Goal: Complete application form

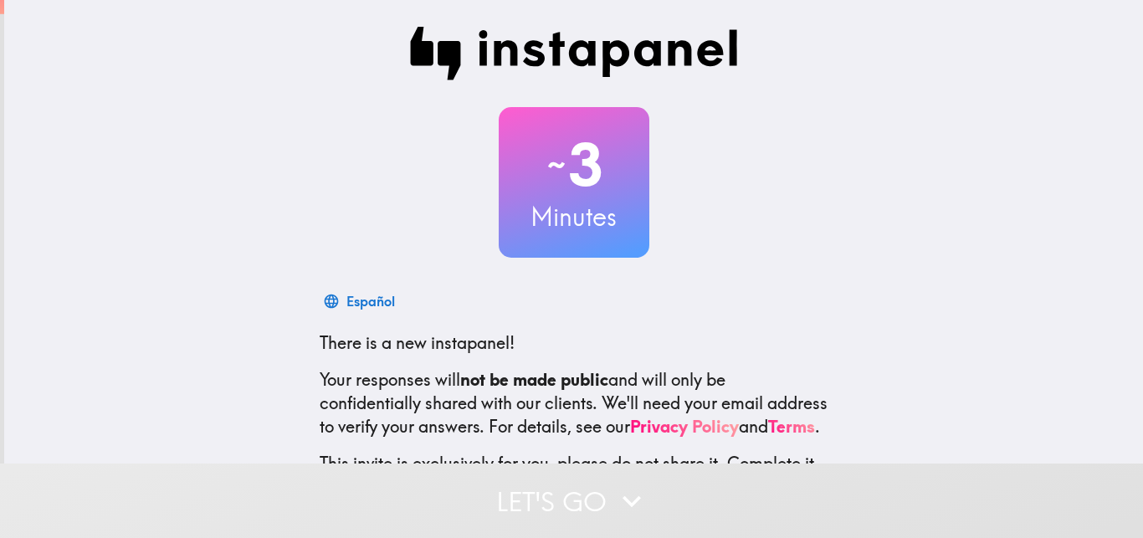
scroll to position [146, 0]
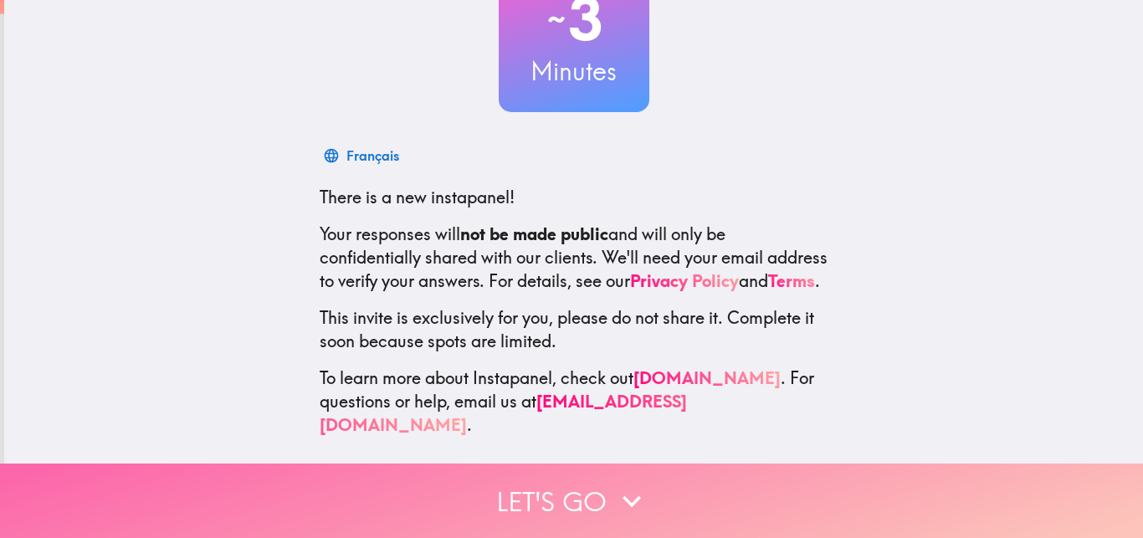
click at [586, 492] on button "Let's go" at bounding box center [571, 501] width 1143 height 74
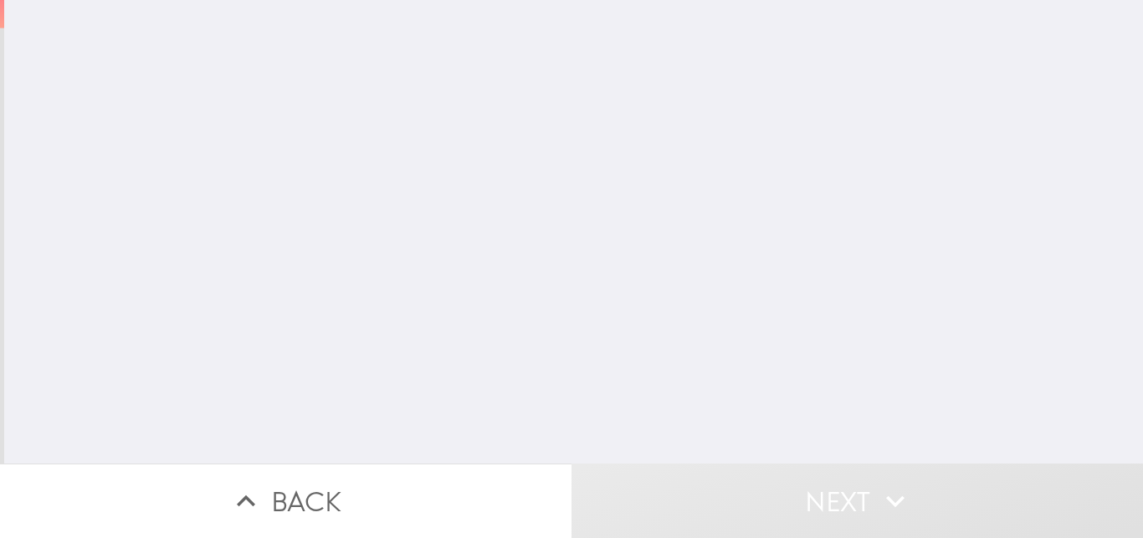
scroll to position [0, 0]
click at [452, 125] on input "number" at bounding box center [422, 135] width 218 height 52
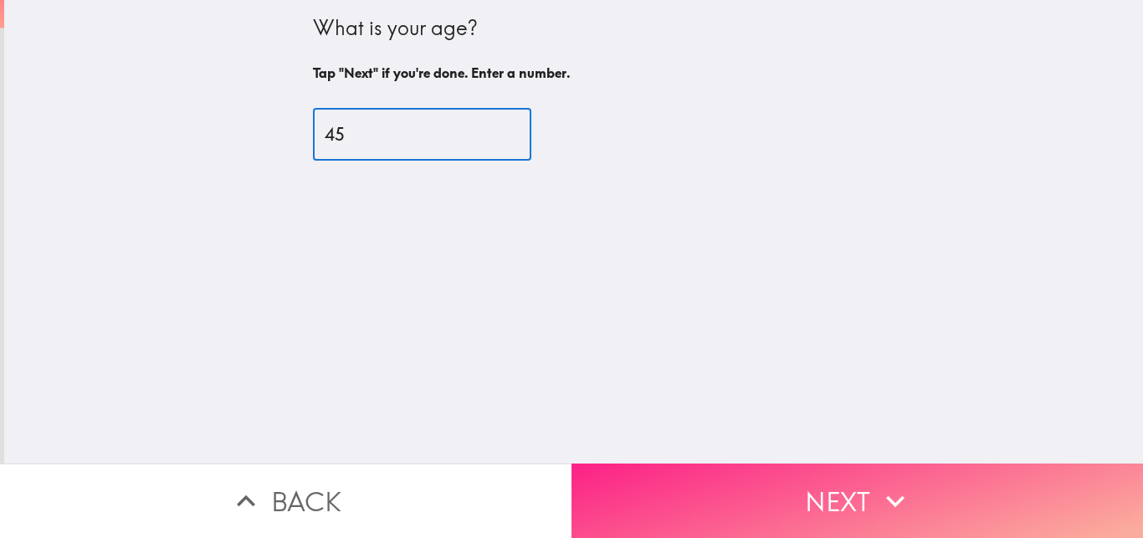
type input "45"
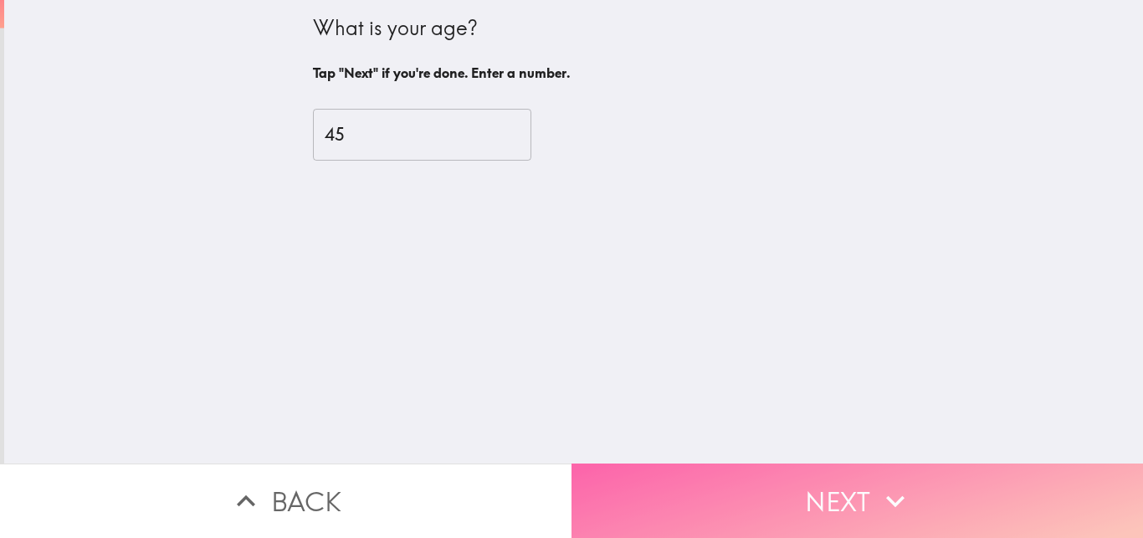
click at [799, 534] on button "Next" at bounding box center [858, 501] width 572 height 74
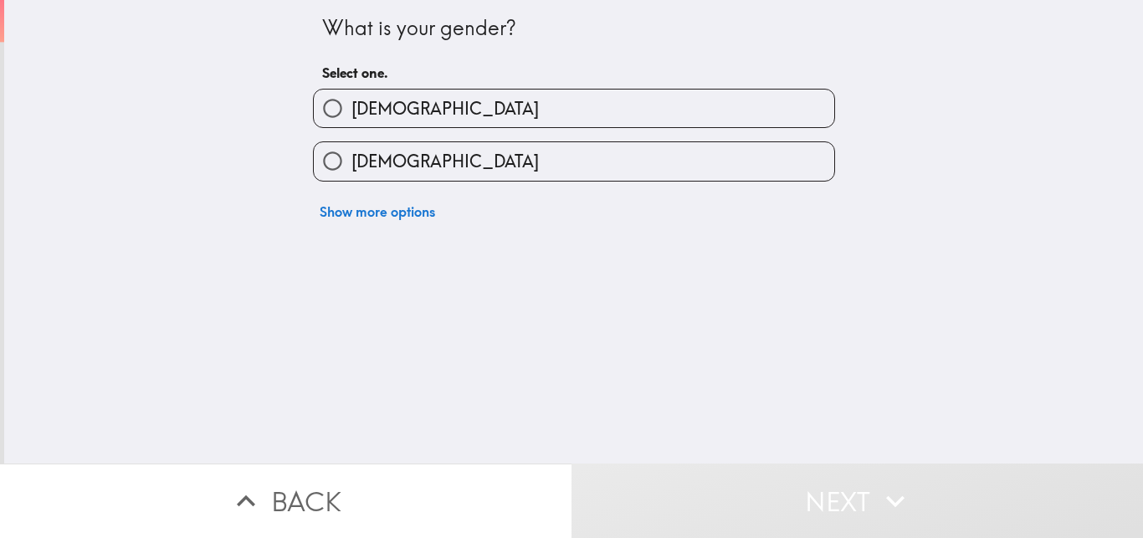
click at [512, 158] on label "[DEMOGRAPHIC_DATA]" at bounding box center [574, 161] width 521 height 38
click at [351, 158] on input "[DEMOGRAPHIC_DATA]" at bounding box center [333, 161] width 38 height 38
radio input "true"
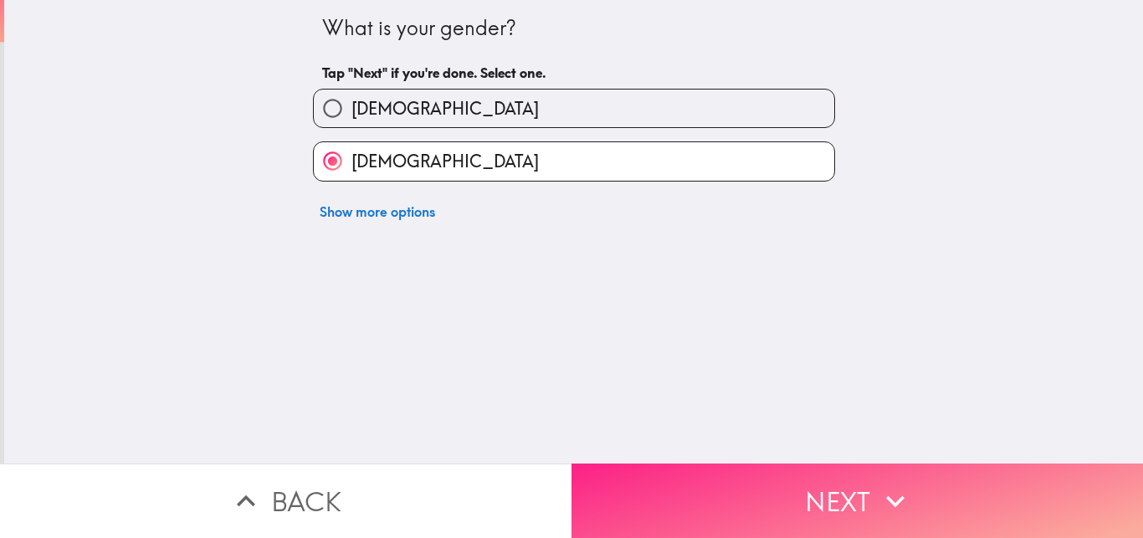
click at [901, 521] on button "Next" at bounding box center [858, 501] width 572 height 74
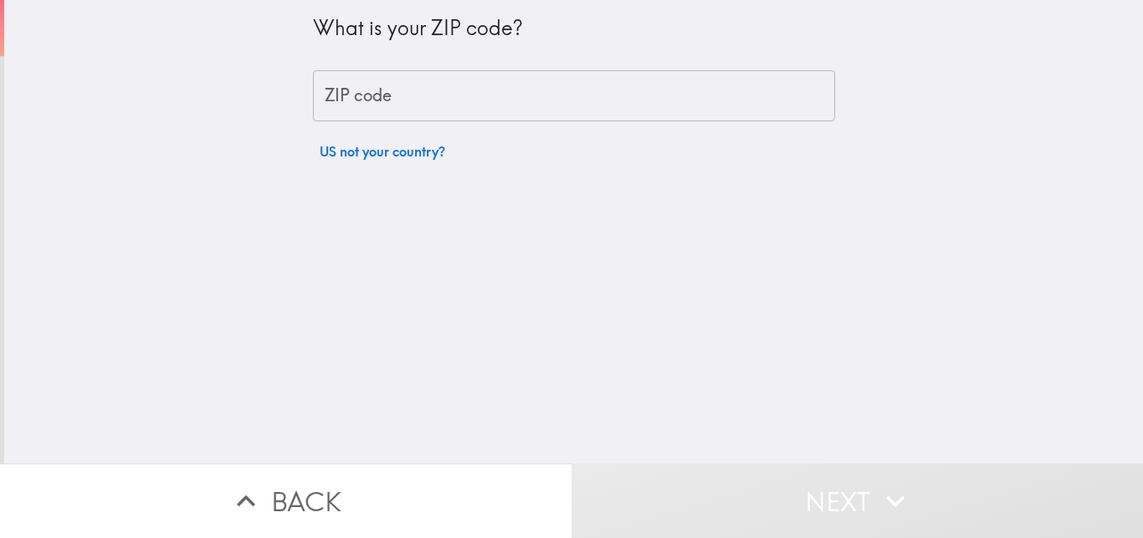
click at [482, 95] on input "ZIP code" at bounding box center [574, 96] width 522 height 52
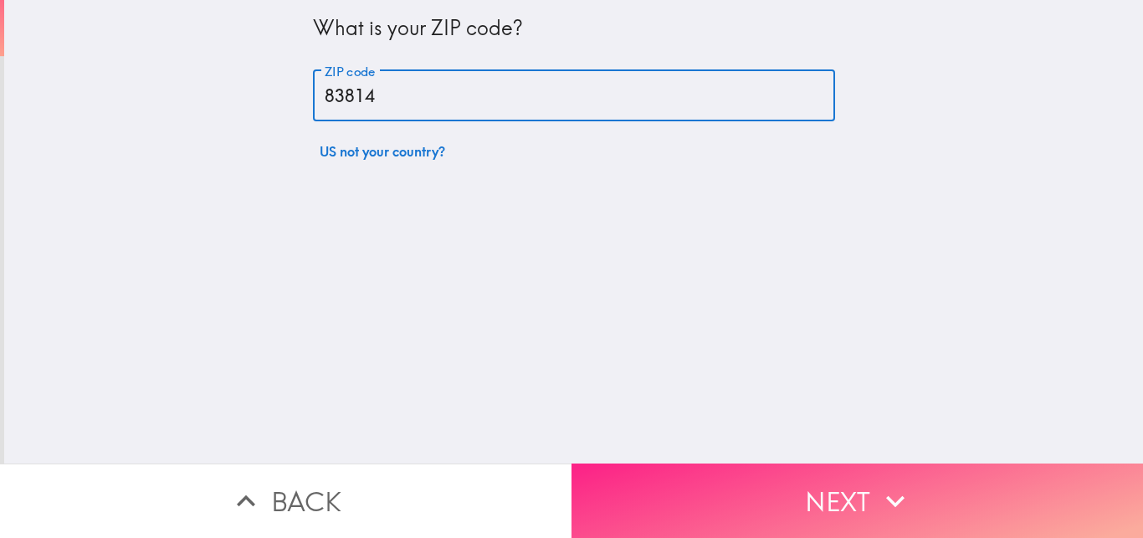
type input "83814"
click at [870, 516] on button "Next" at bounding box center [858, 501] width 572 height 74
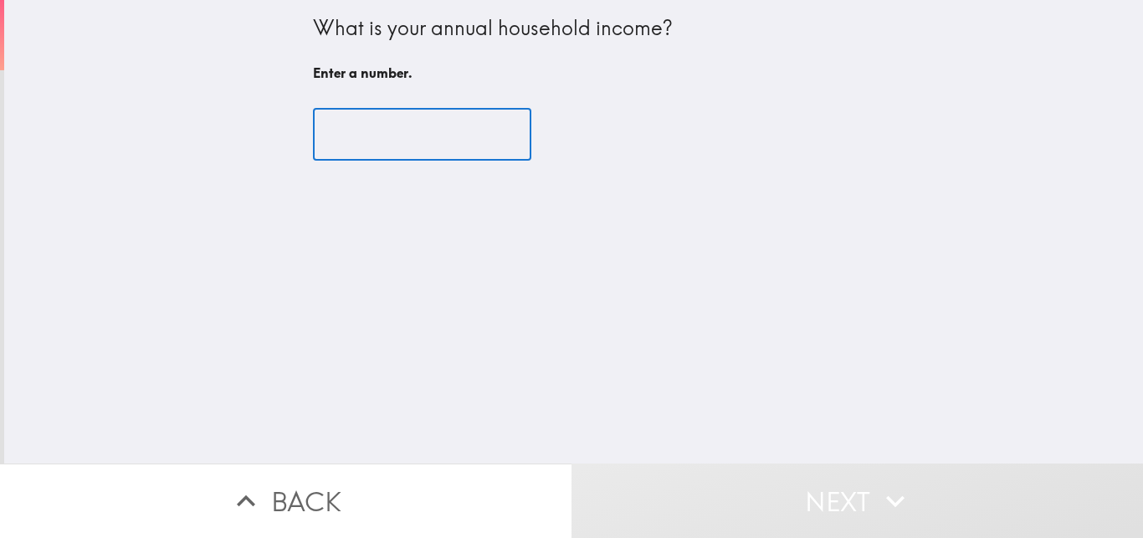
click at [458, 131] on input "number" at bounding box center [422, 135] width 218 height 52
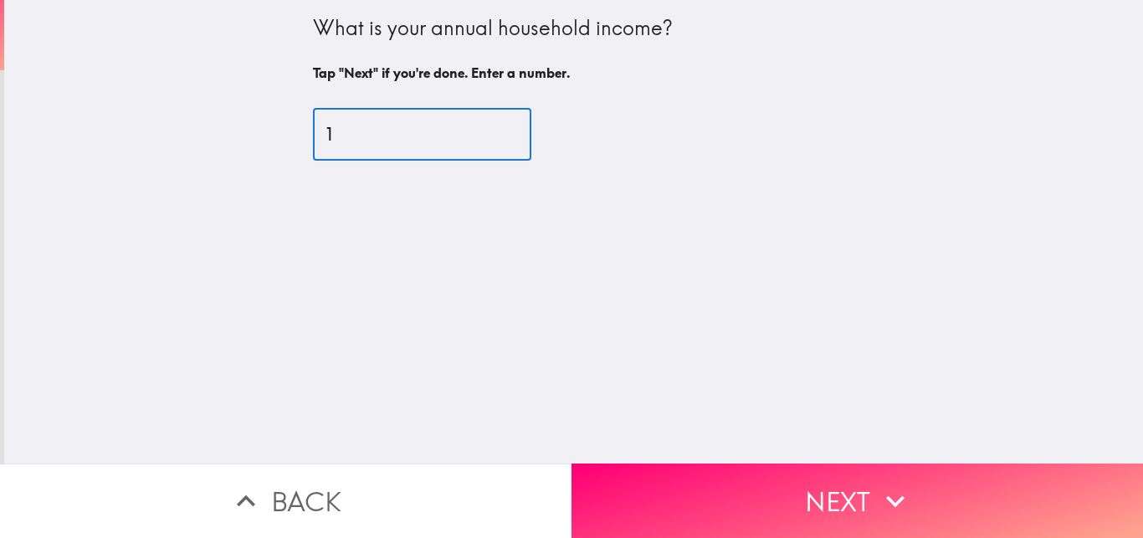
click at [527, 131] on input "1" at bounding box center [422, 135] width 218 height 52
type input "0"
click at [527, 141] on input "0" at bounding box center [422, 135] width 218 height 52
click at [405, 129] on input "0" at bounding box center [422, 135] width 218 height 52
click at [346, 132] on input "200000" at bounding box center [422, 135] width 218 height 52
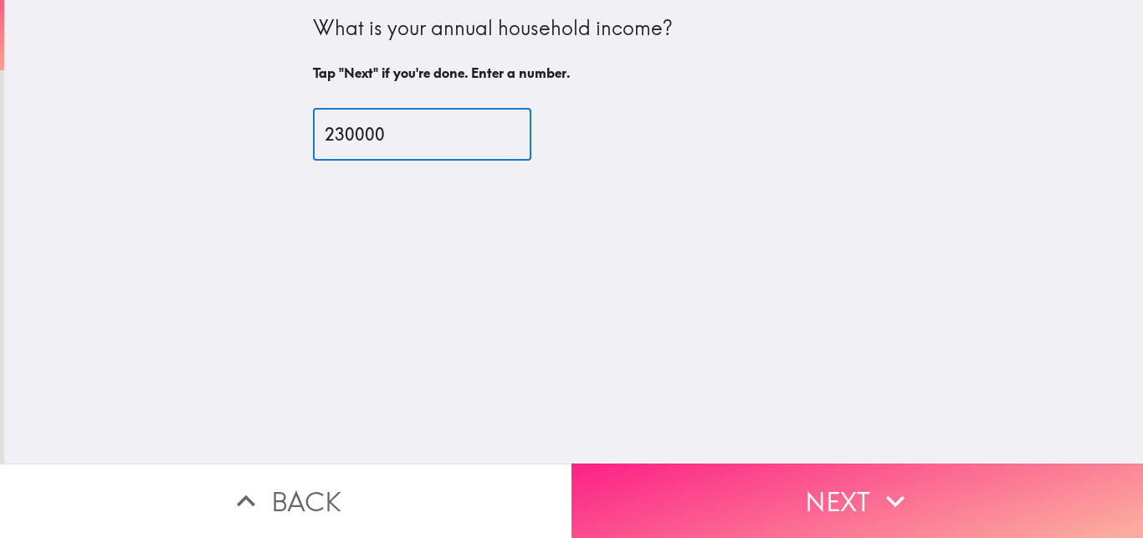
type input "230000"
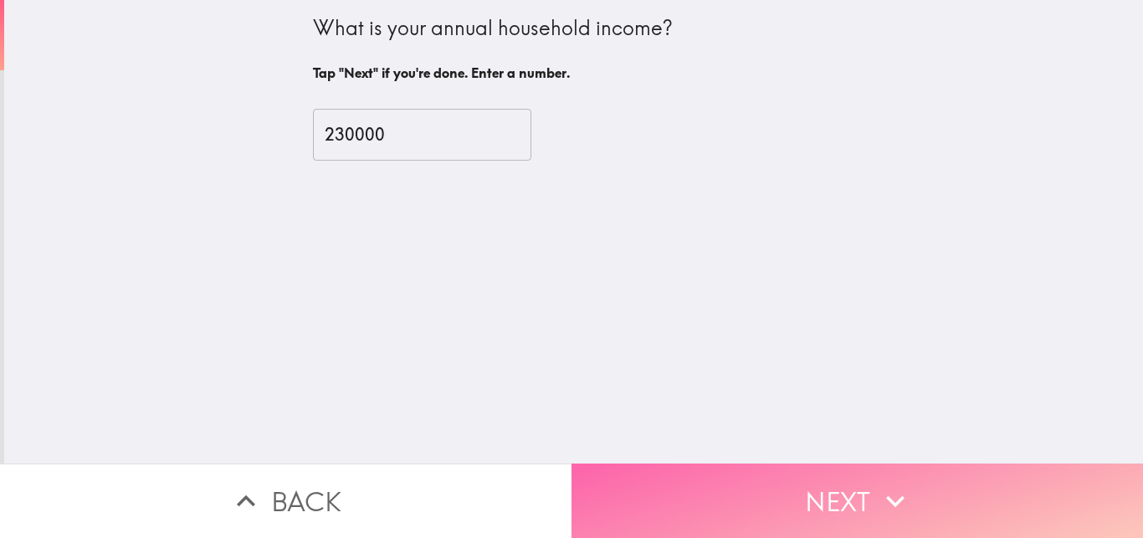
click at [781, 502] on button "Next" at bounding box center [858, 501] width 572 height 74
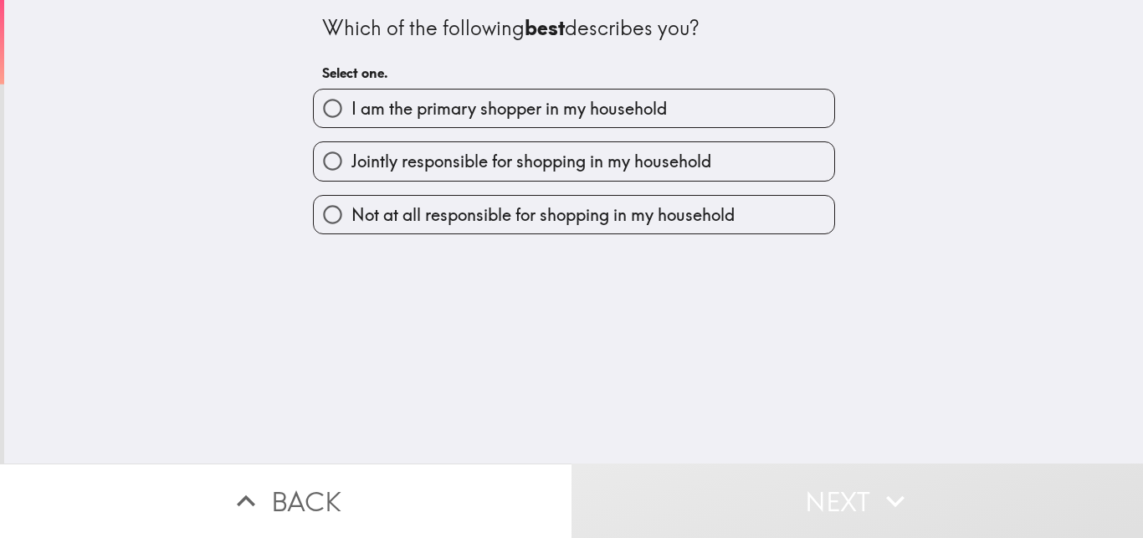
click at [465, 117] on span "I am the primary shopper in my household" at bounding box center [509, 108] width 316 height 23
click at [351, 117] on input "I am the primary shopper in my household" at bounding box center [333, 109] width 38 height 38
radio input "true"
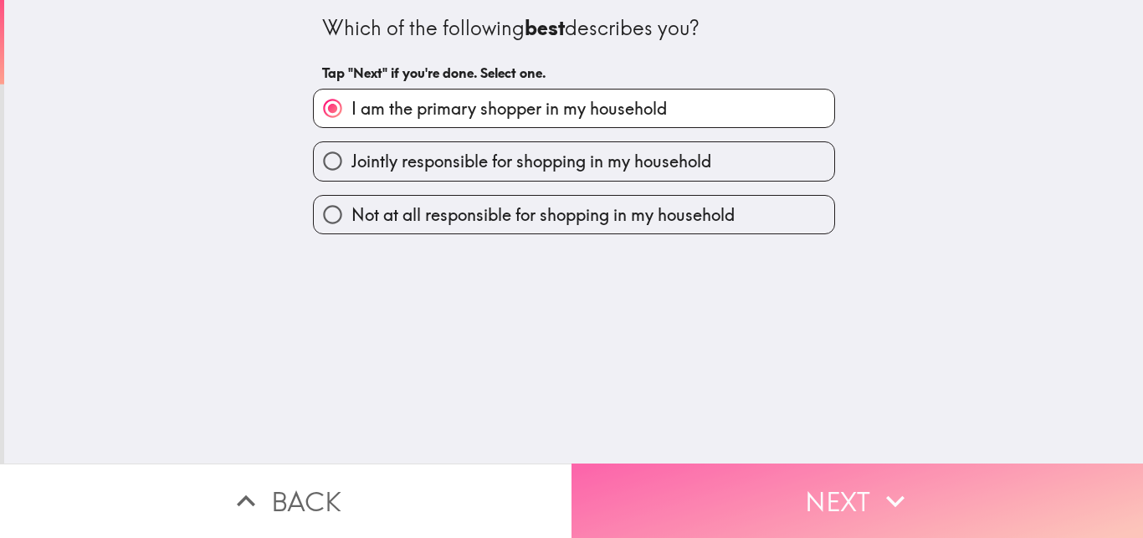
click at [829, 511] on button "Next" at bounding box center [858, 501] width 572 height 74
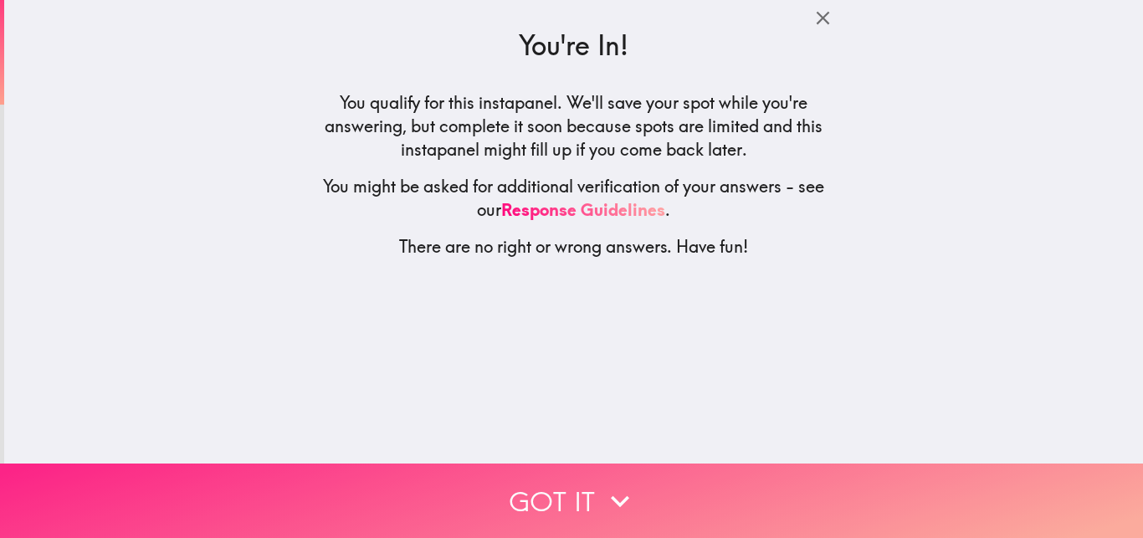
click at [829, 511] on button "Got it" at bounding box center [571, 501] width 1143 height 74
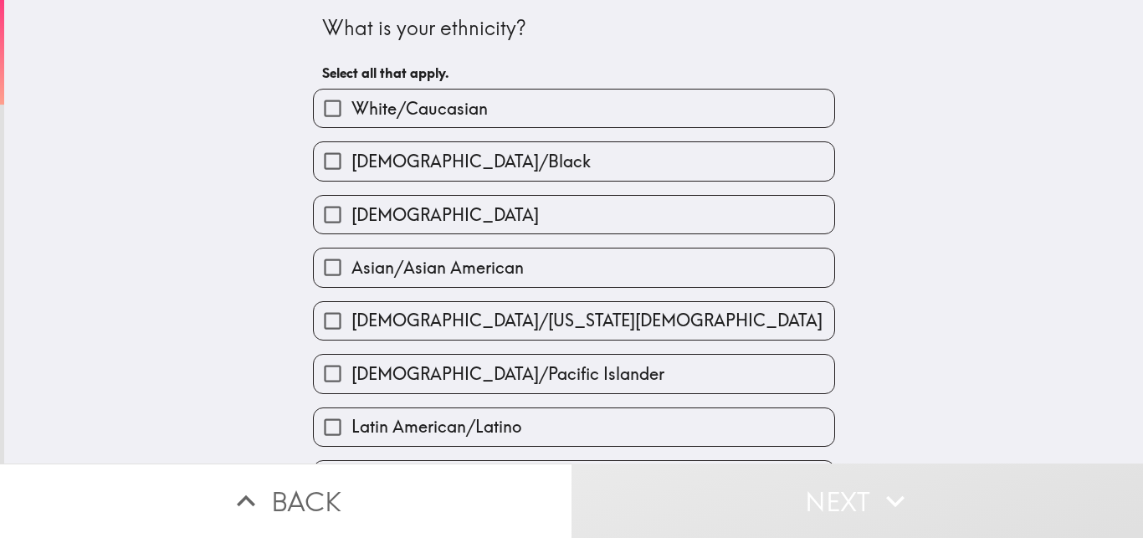
click at [539, 98] on label "White/Caucasian" at bounding box center [574, 109] width 521 height 38
click at [351, 98] on input "White/Caucasian" at bounding box center [333, 109] width 38 height 38
checkbox input "true"
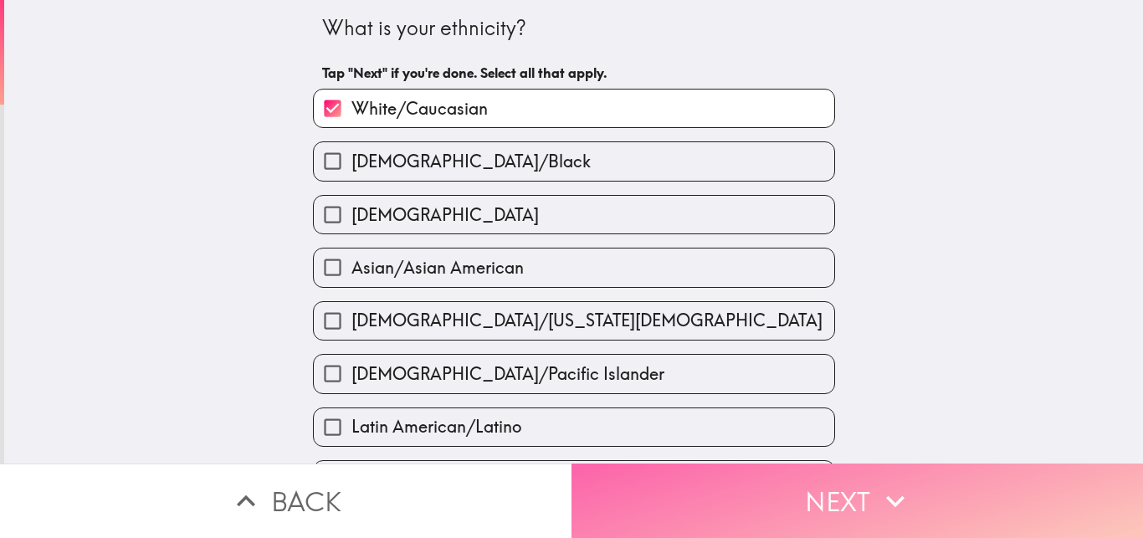
click at [813, 503] on button "Next" at bounding box center [858, 501] width 572 height 74
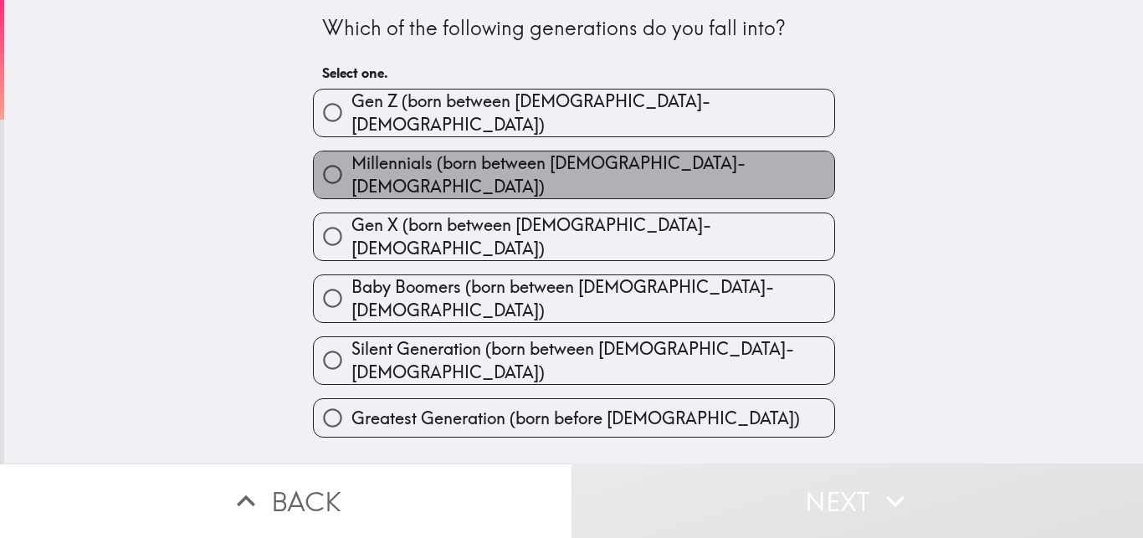
click at [598, 157] on span "Millennials (born between [DEMOGRAPHIC_DATA]-[DEMOGRAPHIC_DATA])" at bounding box center [592, 174] width 483 height 47
click at [351, 157] on input "Millennials (born between [DEMOGRAPHIC_DATA]-[DEMOGRAPHIC_DATA])" at bounding box center [333, 175] width 38 height 38
radio input "true"
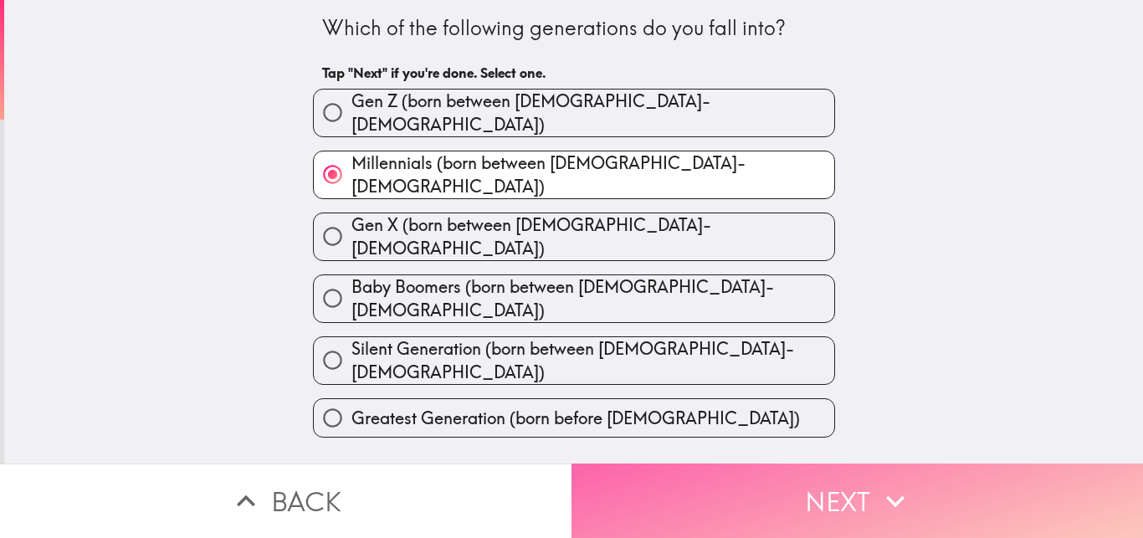
click at [721, 498] on button "Next" at bounding box center [858, 501] width 572 height 74
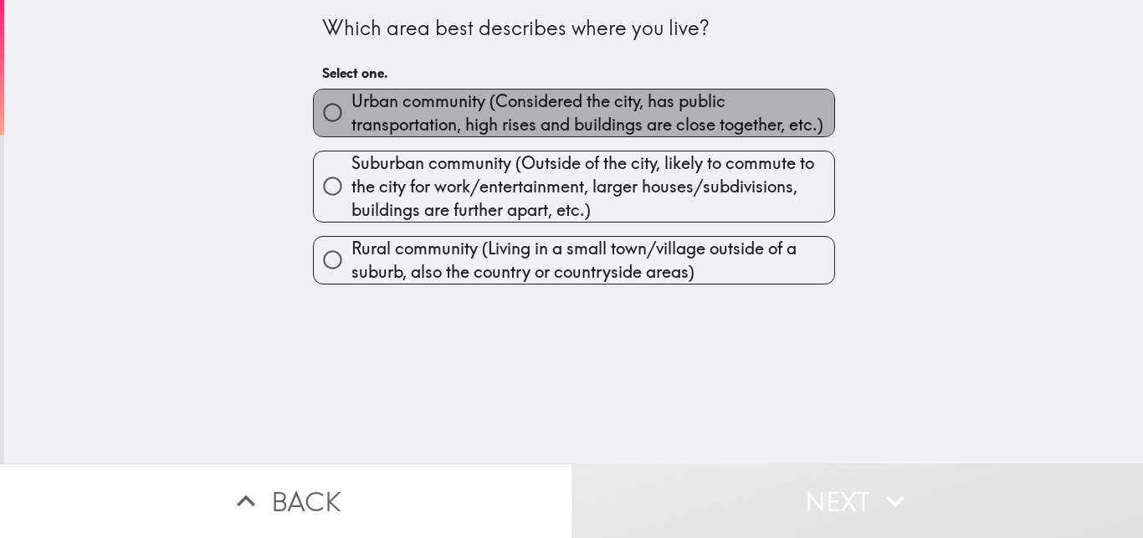
click at [497, 105] on span "Urban community (Considered the city, has public transportation, high rises and…" at bounding box center [592, 113] width 483 height 47
click at [351, 105] on input "Urban community (Considered the city, has public transportation, high rises and…" at bounding box center [333, 113] width 38 height 38
radio input "true"
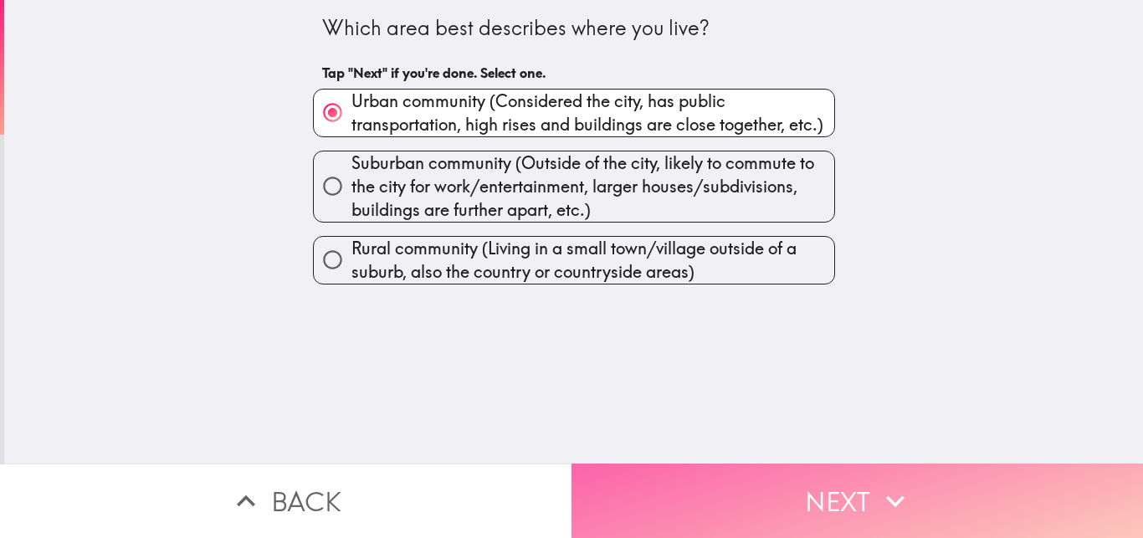
click at [785, 523] on button "Next" at bounding box center [858, 501] width 572 height 74
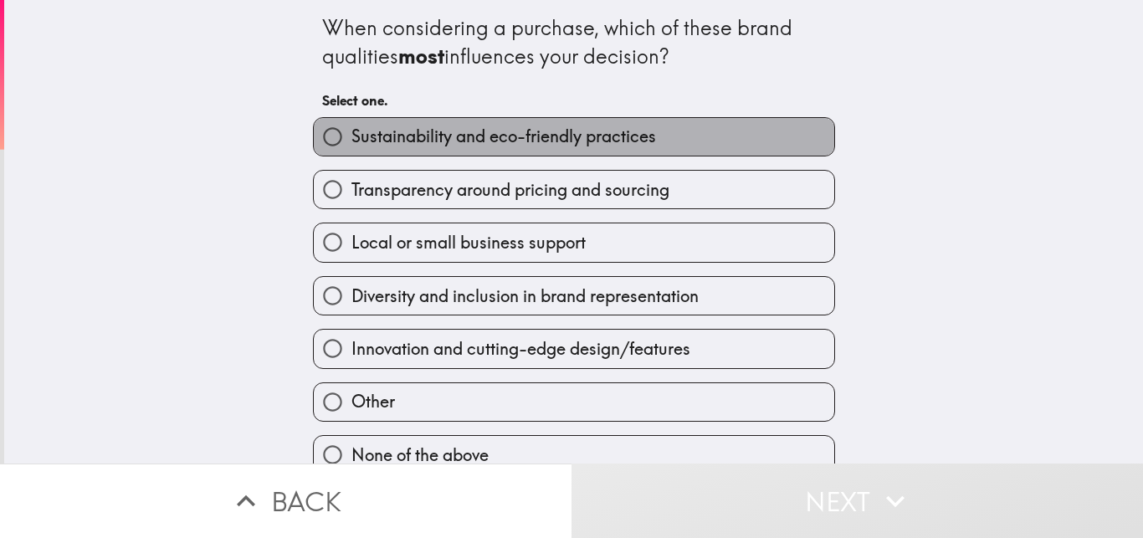
click at [641, 143] on span "Sustainability and eco-friendly practices" at bounding box center [503, 136] width 305 height 23
click at [351, 143] on input "Sustainability and eco-friendly practices" at bounding box center [333, 137] width 38 height 38
radio input "true"
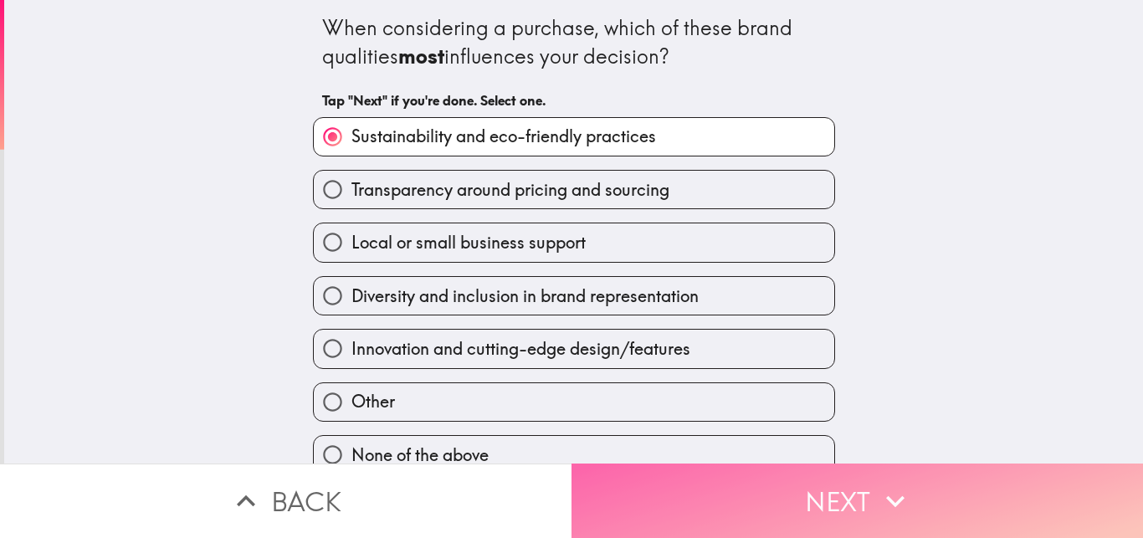
click at [836, 520] on button "Next" at bounding box center [858, 501] width 572 height 74
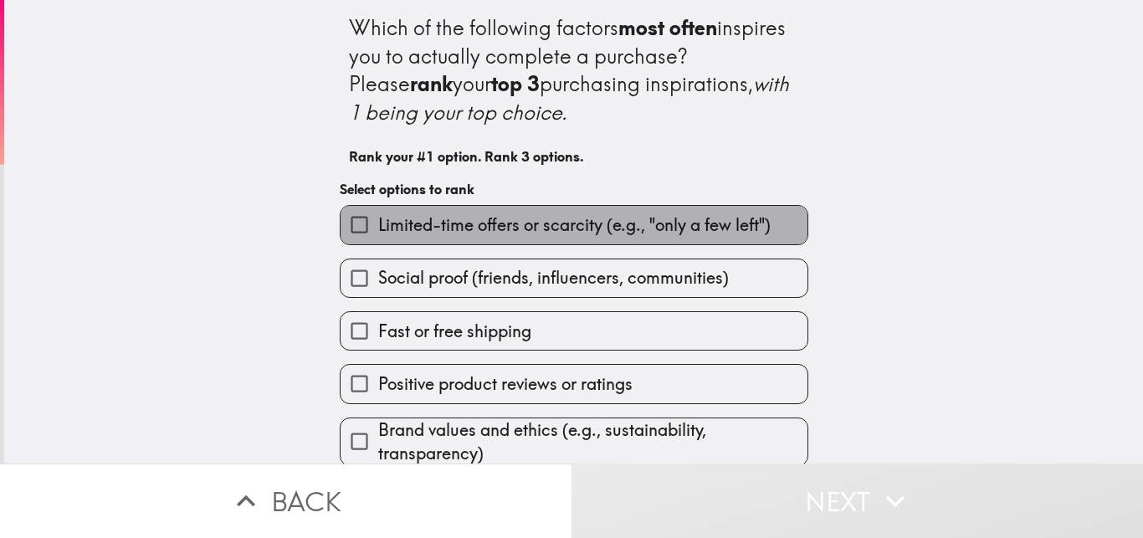
click at [632, 237] on label "Limited-time offers or scarcity (e.g., "only a few left")" at bounding box center [574, 225] width 467 height 38
click at [378, 237] on input "Limited-time offers or scarcity (e.g., "only a few left")" at bounding box center [360, 225] width 38 height 38
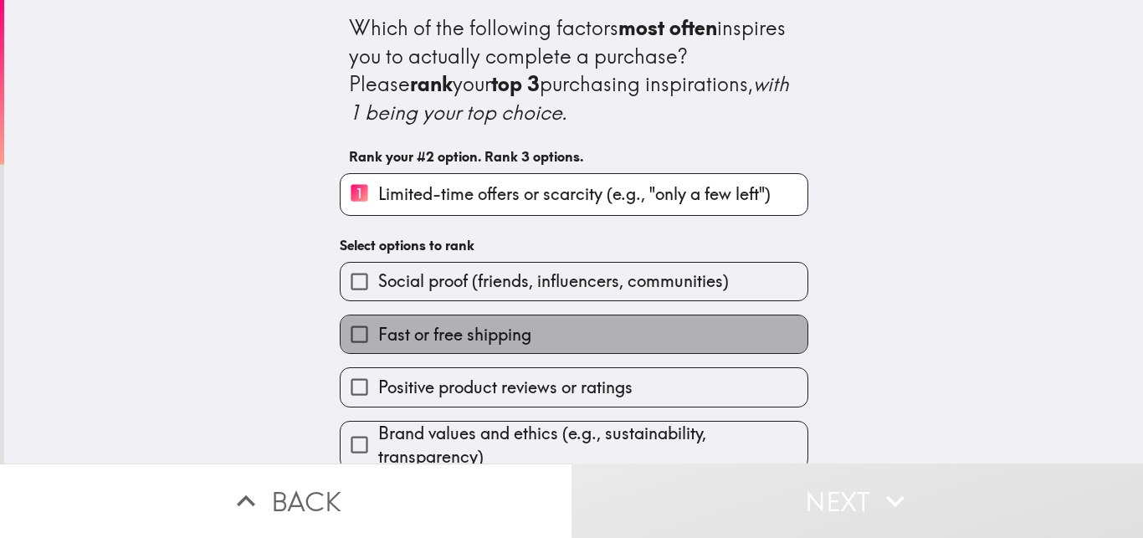
click at [612, 349] on label "Fast or free shipping" at bounding box center [574, 335] width 467 height 38
click at [378, 349] on input "Fast or free shipping" at bounding box center [360, 335] width 38 height 38
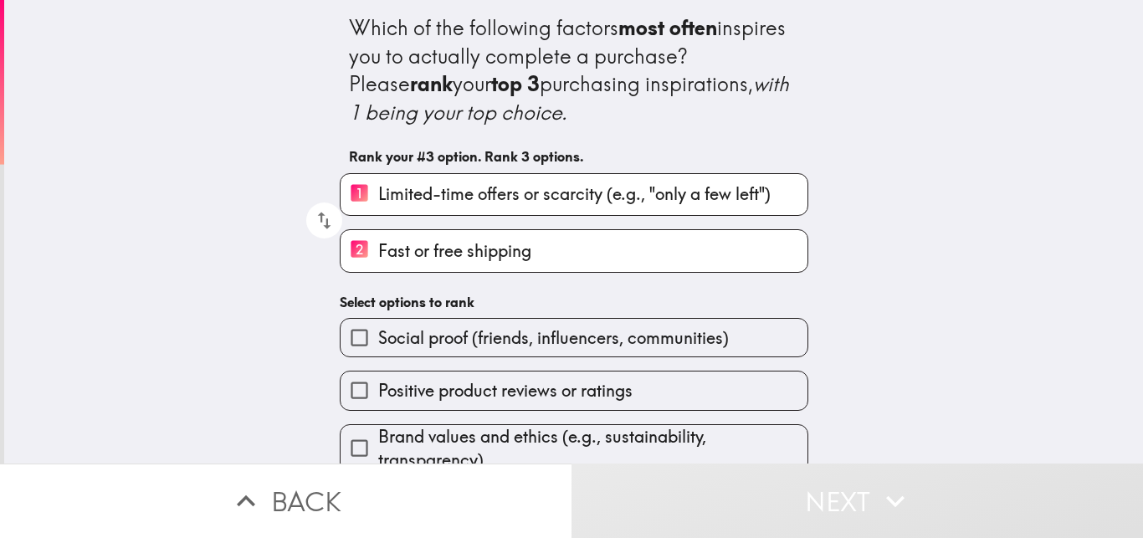
click at [606, 438] on span "Brand values and ethics (e.g., sustainability, transparency)" at bounding box center [592, 448] width 429 height 47
click at [378, 438] on input "Brand values and ethics (e.g., sustainability, transparency)" at bounding box center [360, 448] width 38 height 38
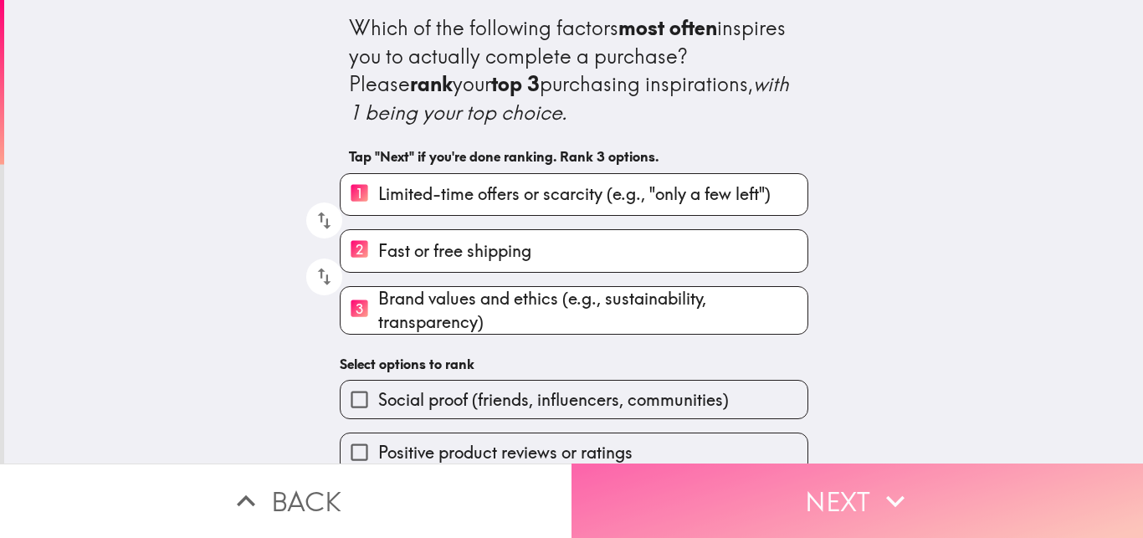
click at [885, 511] on icon "button" at bounding box center [895, 501] width 37 height 37
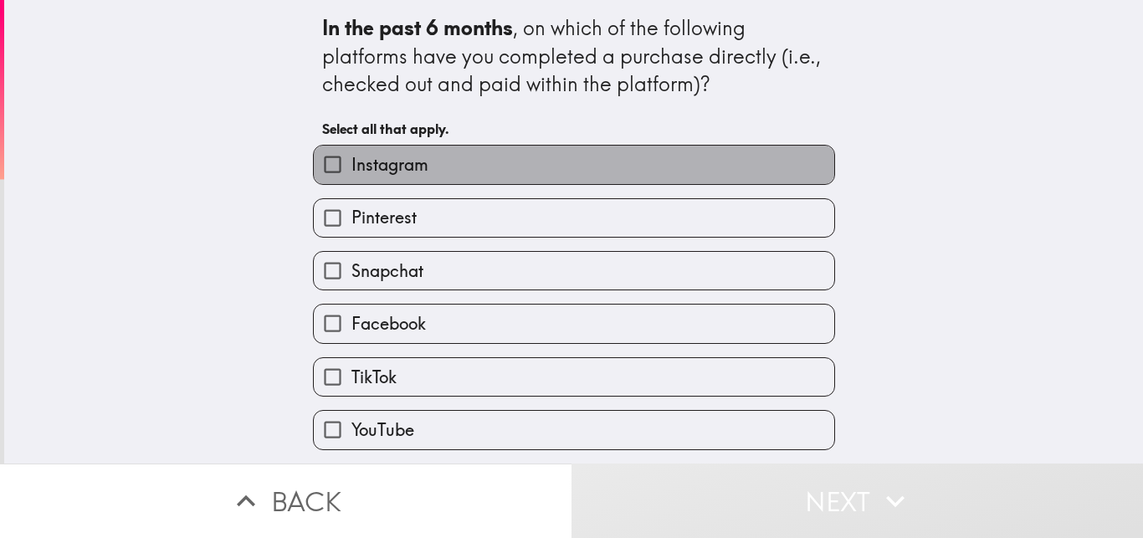
click at [608, 156] on label "Instagram" at bounding box center [574, 165] width 521 height 38
click at [351, 156] on input "Instagram" at bounding box center [333, 165] width 38 height 38
checkbox input "true"
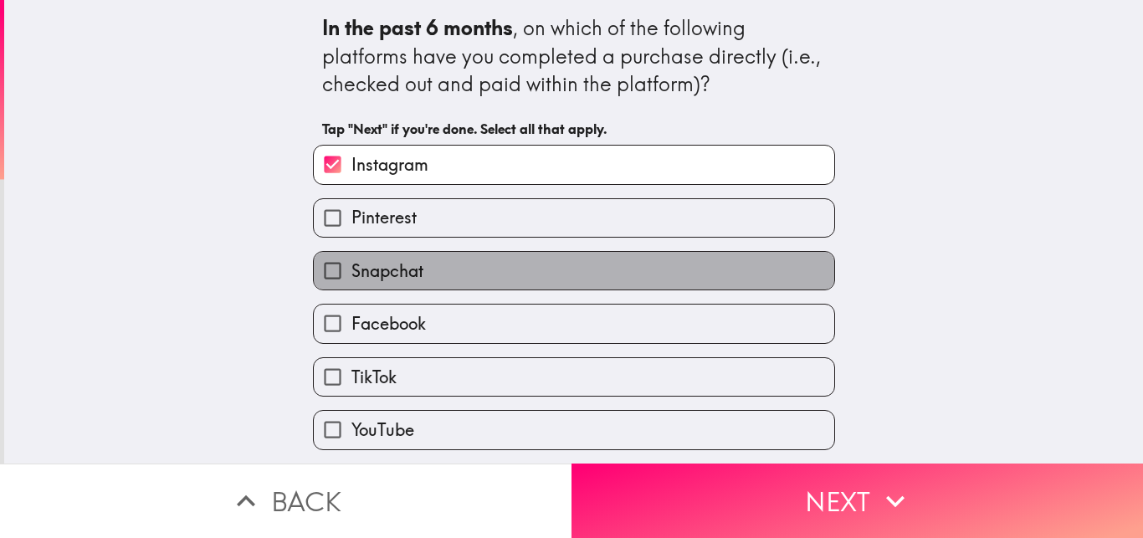
click at [608, 262] on label "Snapchat" at bounding box center [574, 271] width 521 height 38
click at [351, 262] on input "Snapchat" at bounding box center [333, 271] width 38 height 38
checkbox input "true"
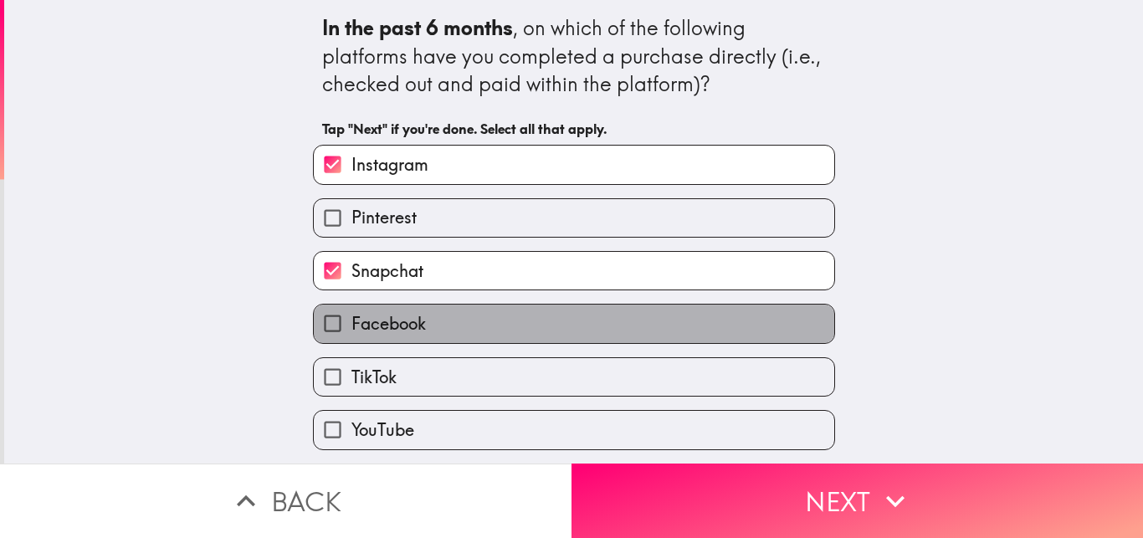
click at [597, 331] on label "Facebook" at bounding box center [574, 324] width 521 height 38
click at [351, 331] on input "Facebook" at bounding box center [333, 324] width 38 height 38
checkbox input "true"
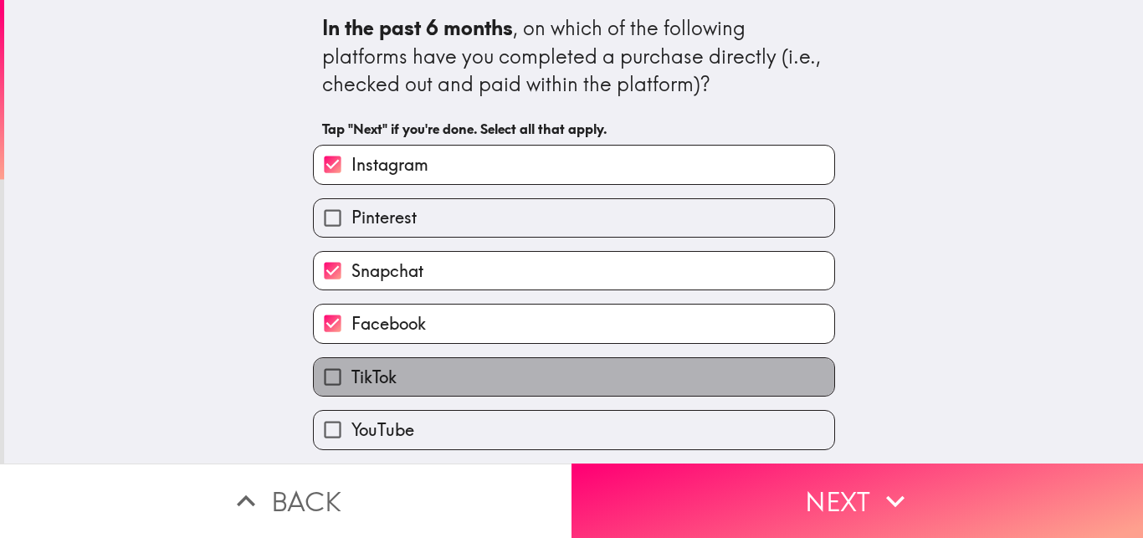
click at [593, 382] on label "TikTok" at bounding box center [574, 377] width 521 height 38
click at [351, 382] on input "TikTok" at bounding box center [333, 377] width 38 height 38
checkbox input "true"
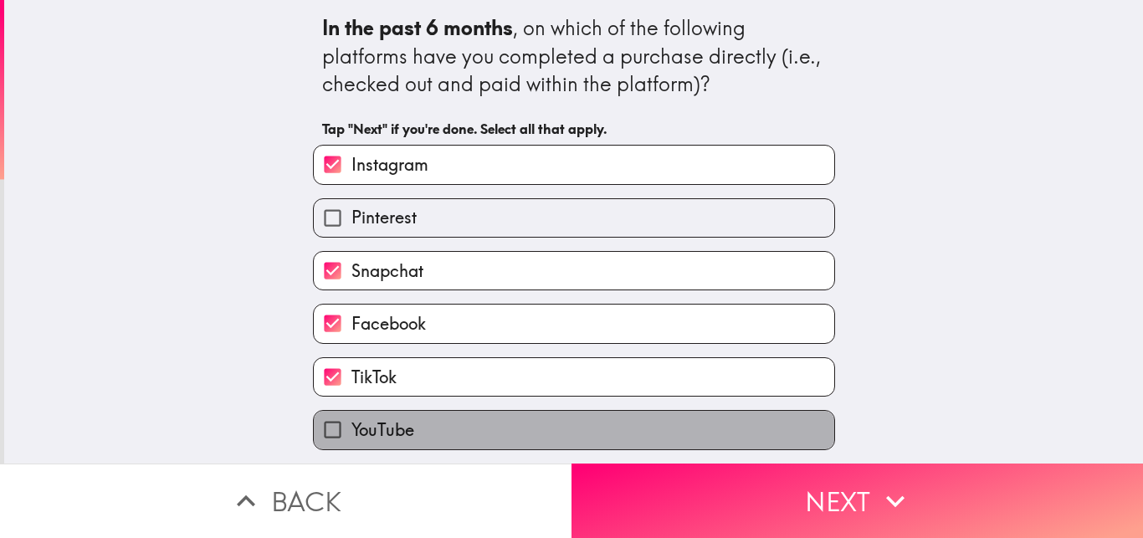
click at [593, 434] on label "YouTube" at bounding box center [574, 430] width 521 height 38
click at [351, 434] on input "YouTube" at bounding box center [333, 430] width 38 height 38
checkbox input "true"
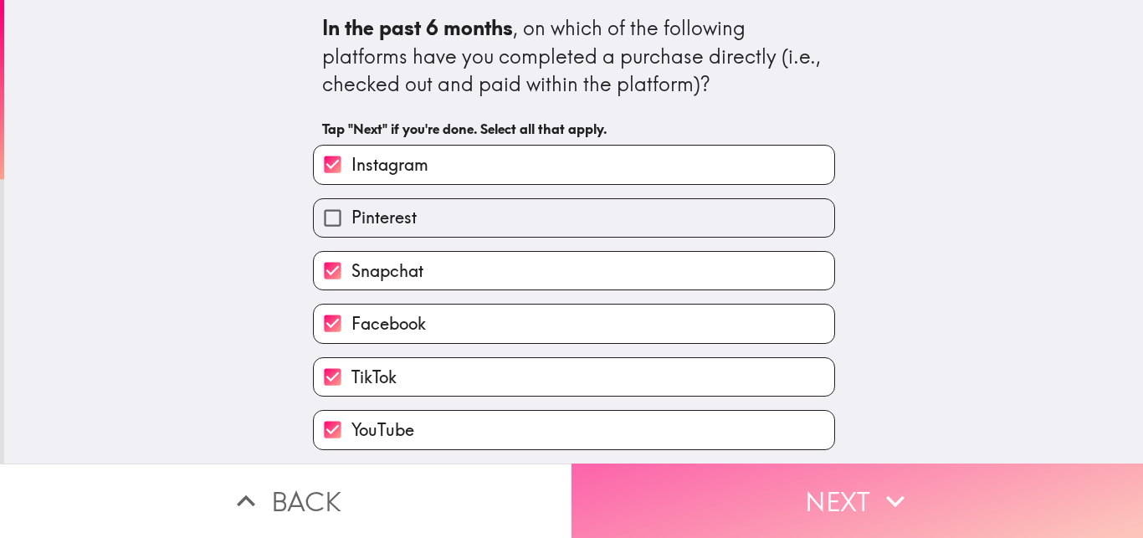
click at [686, 510] on button "Next" at bounding box center [858, 501] width 572 height 74
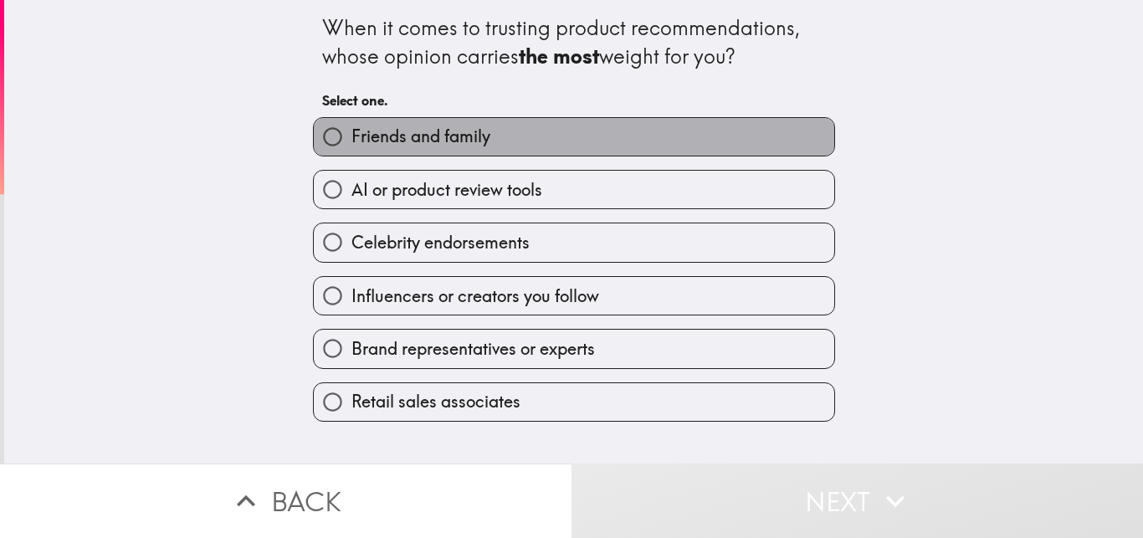
click at [481, 135] on span "Friends and family" at bounding box center [420, 136] width 139 height 23
click at [351, 135] on input "Friends and family" at bounding box center [333, 137] width 38 height 38
radio input "true"
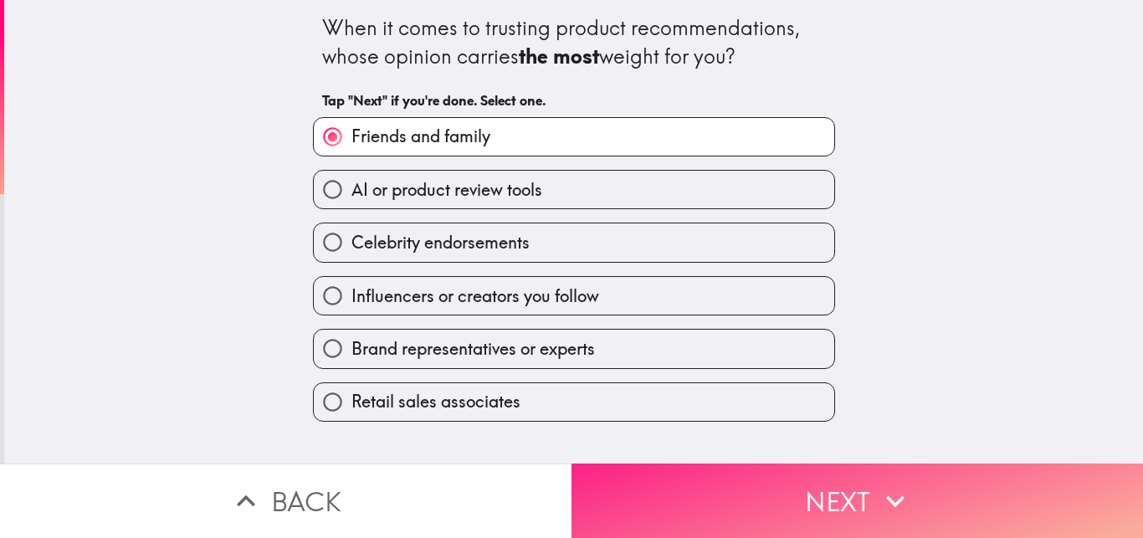
click at [631, 488] on button "Next" at bounding box center [858, 501] width 572 height 74
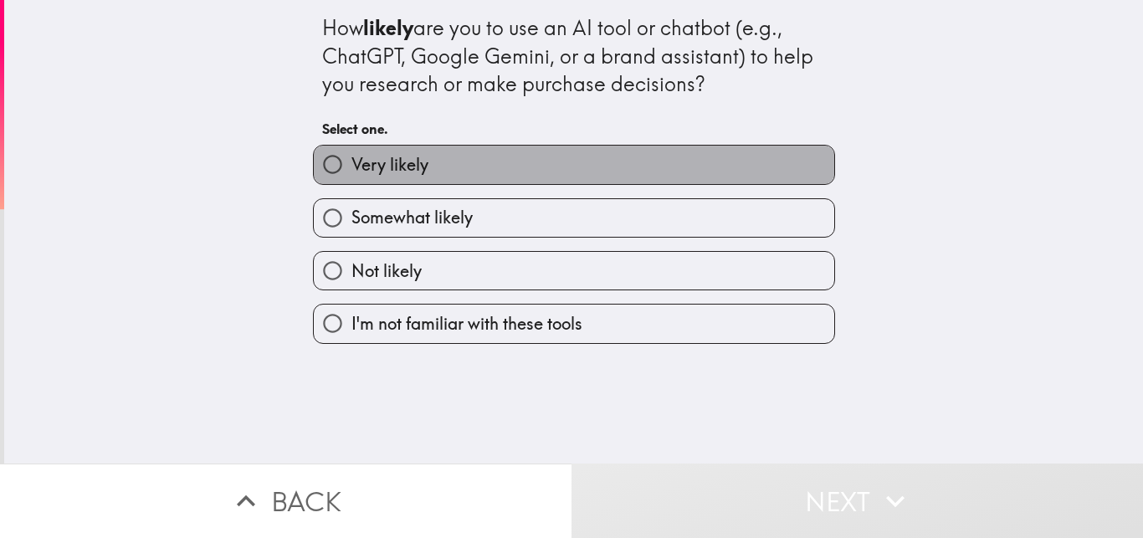
click at [521, 181] on label "Very likely" at bounding box center [574, 165] width 521 height 38
click at [351, 181] on input "Very likely" at bounding box center [333, 165] width 38 height 38
radio input "true"
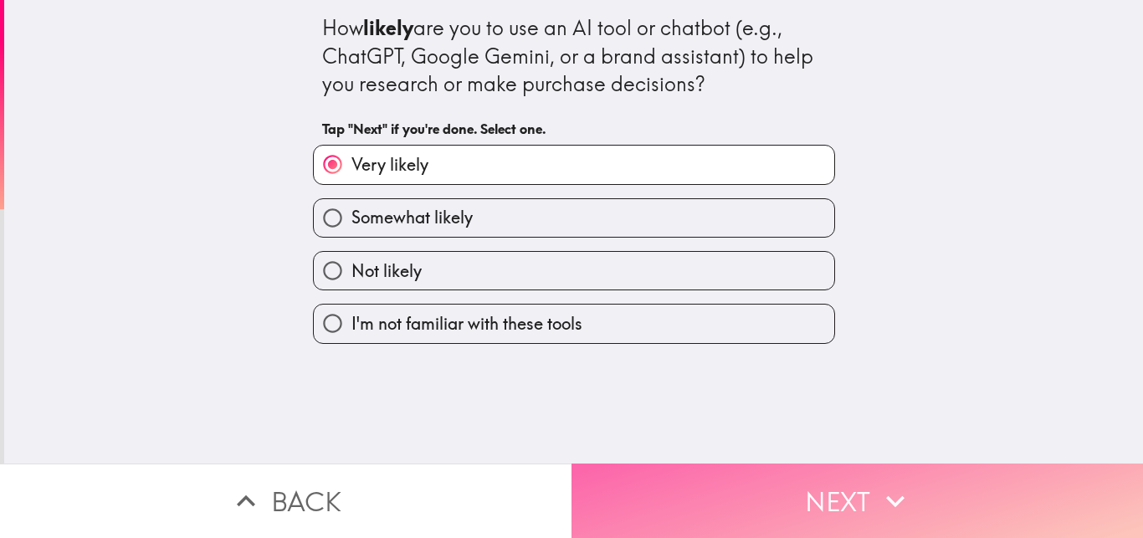
click at [760, 527] on button "Next" at bounding box center [858, 501] width 572 height 74
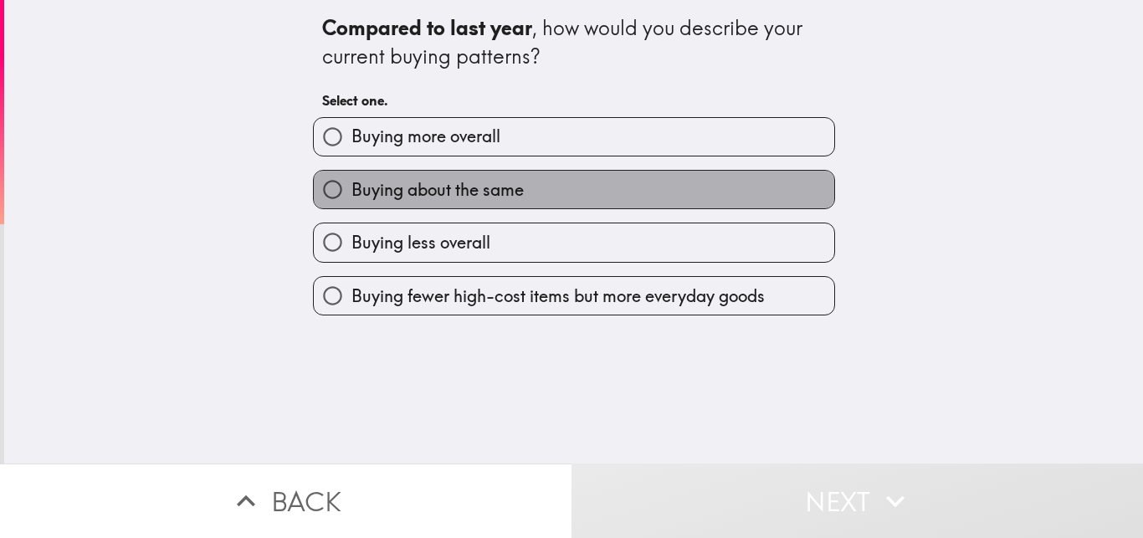
click at [566, 188] on label "Buying about the same" at bounding box center [574, 190] width 521 height 38
click at [351, 188] on input "Buying about the same" at bounding box center [333, 190] width 38 height 38
radio input "true"
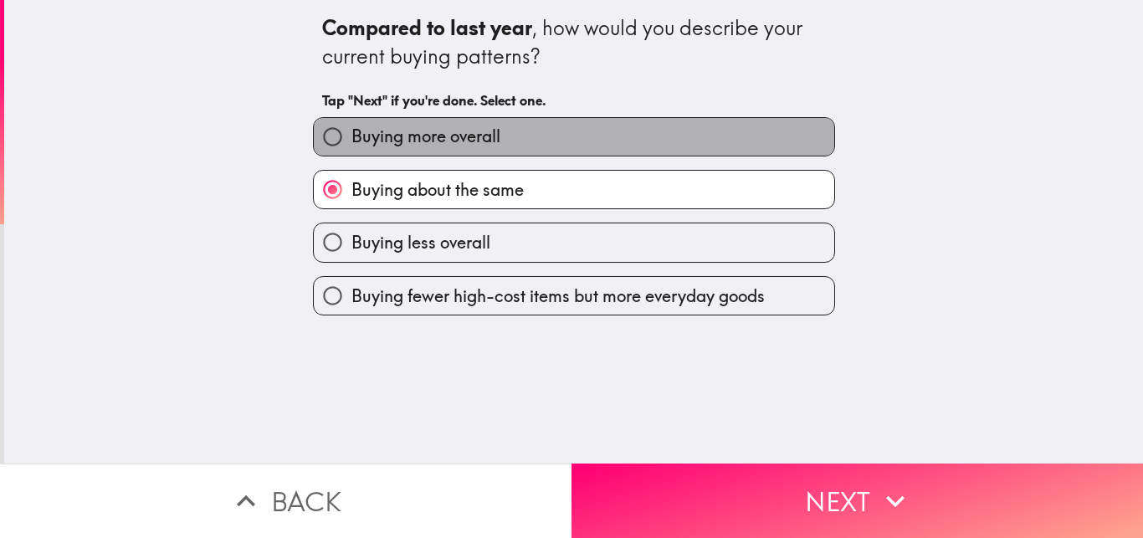
click at [559, 137] on label "Buying more overall" at bounding box center [574, 137] width 521 height 38
click at [351, 137] on input "Buying more overall" at bounding box center [333, 137] width 38 height 38
radio input "true"
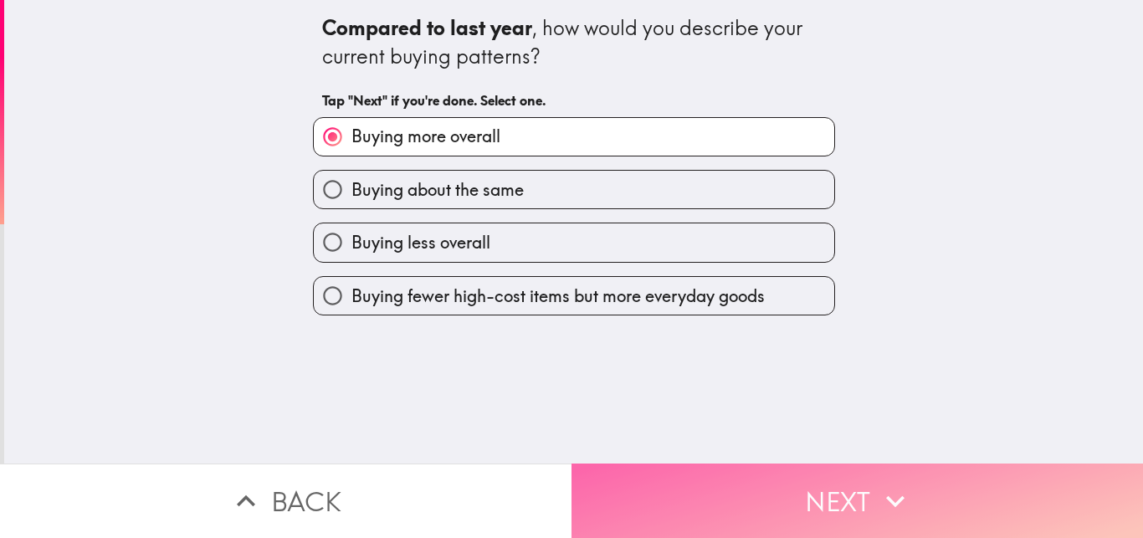
click at [831, 495] on button "Next" at bounding box center [858, 501] width 572 height 74
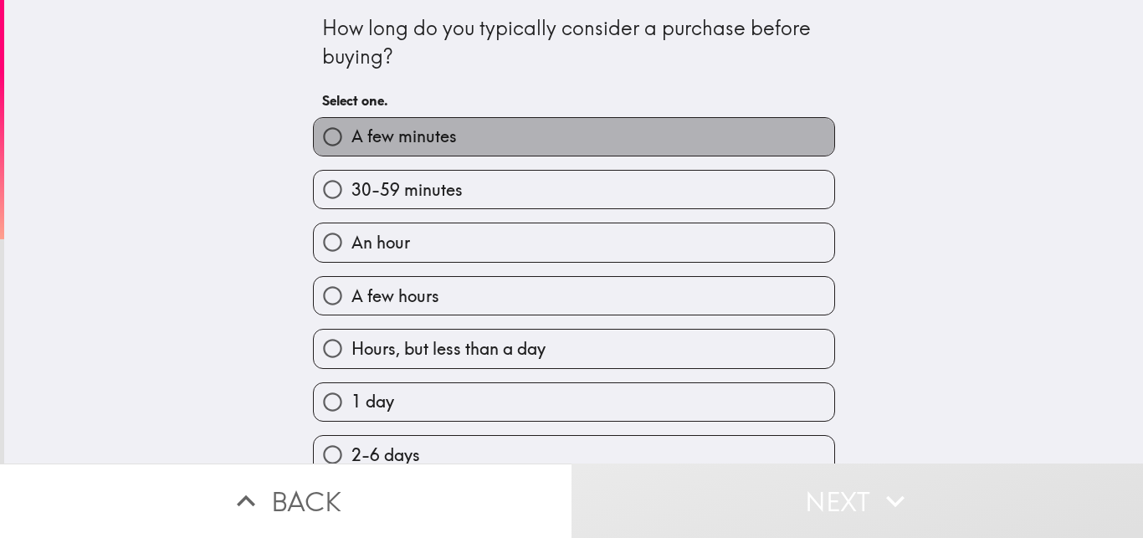
click at [646, 147] on label "A few minutes" at bounding box center [574, 137] width 521 height 38
click at [351, 147] on input "A few minutes" at bounding box center [333, 137] width 38 height 38
radio input "true"
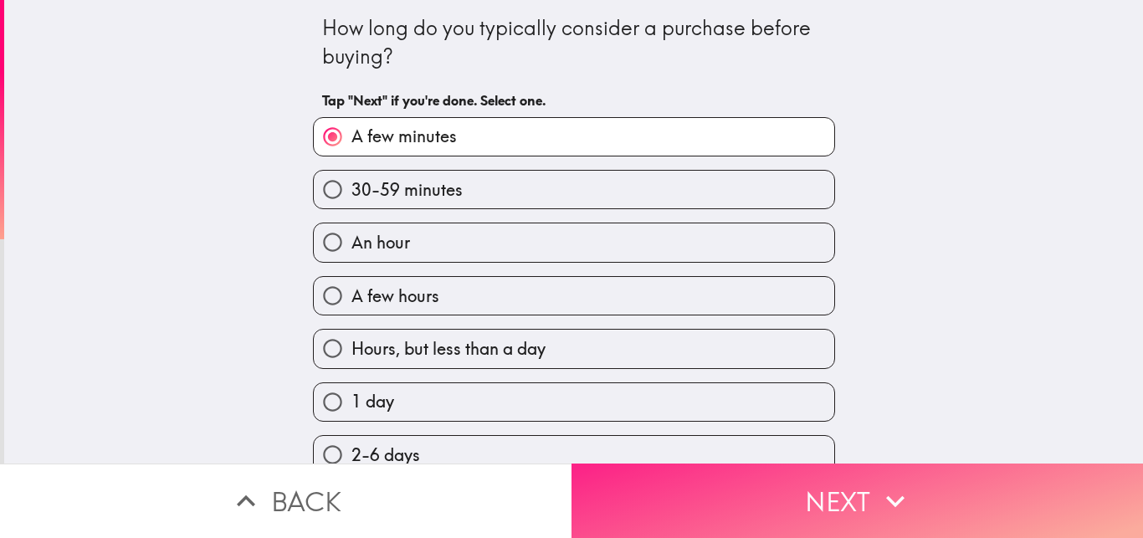
click at [972, 495] on button "Next" at bounding box center [858, 501] width 572 height 74
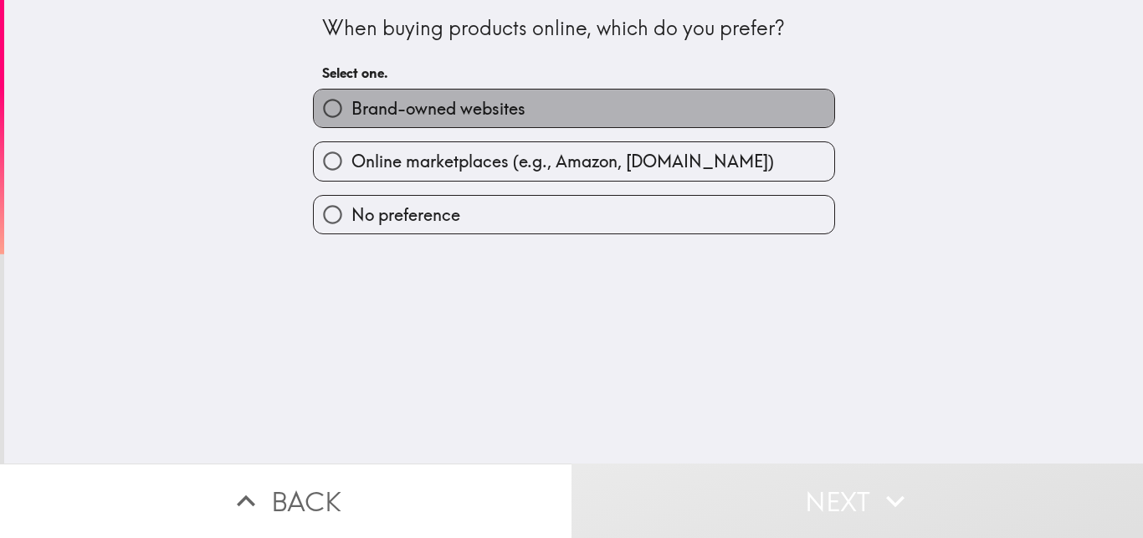
click at [550, 107] on label "Brand-owned websites" at bounding box center [574, 109] width 521 height 38
click at [351, 107] on input "Brand-owned websites" at bounding box center [333, 109] width 38 height 38
radio input "true"
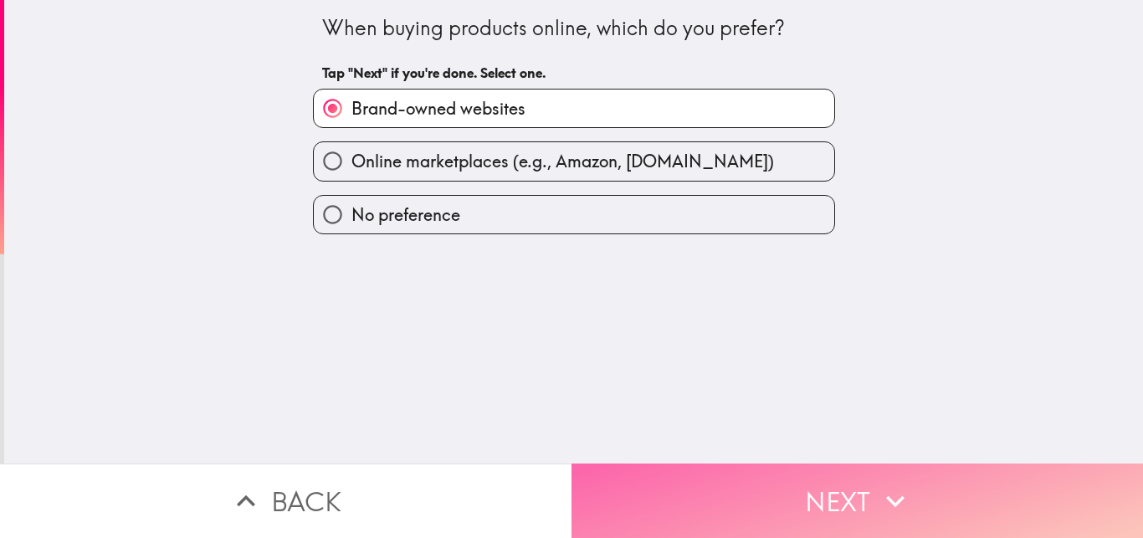
click at [797, 497] on button "Next" at bounding box center [858, 501] width 572 height 74
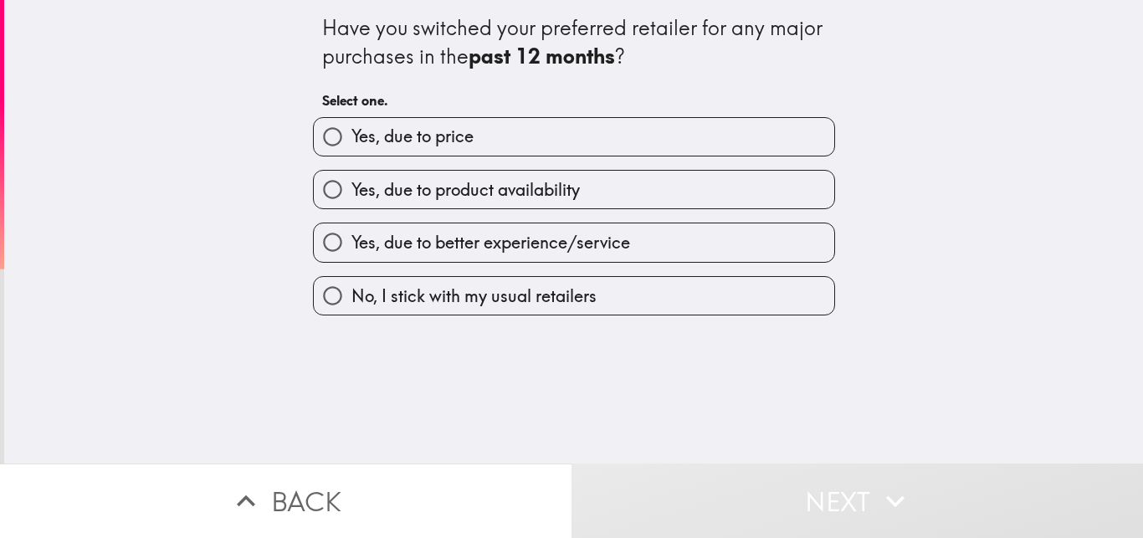
click at [475, 133] on label "Yes, due to price" at bounding box center [574, 137] width 521 height 38
click at [351, 133] on input "Yes, due to price" at bounding box center [333, 137] width 38 height 38
radio input "true"
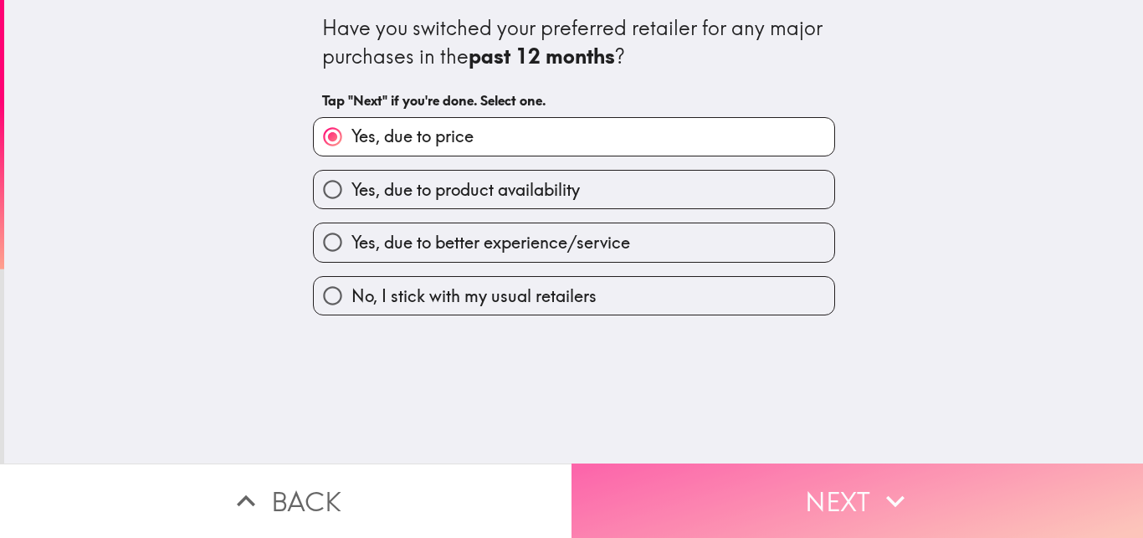
click at [633, 469] on button "Next" at bounding box center [858, 501] width 572 height 74
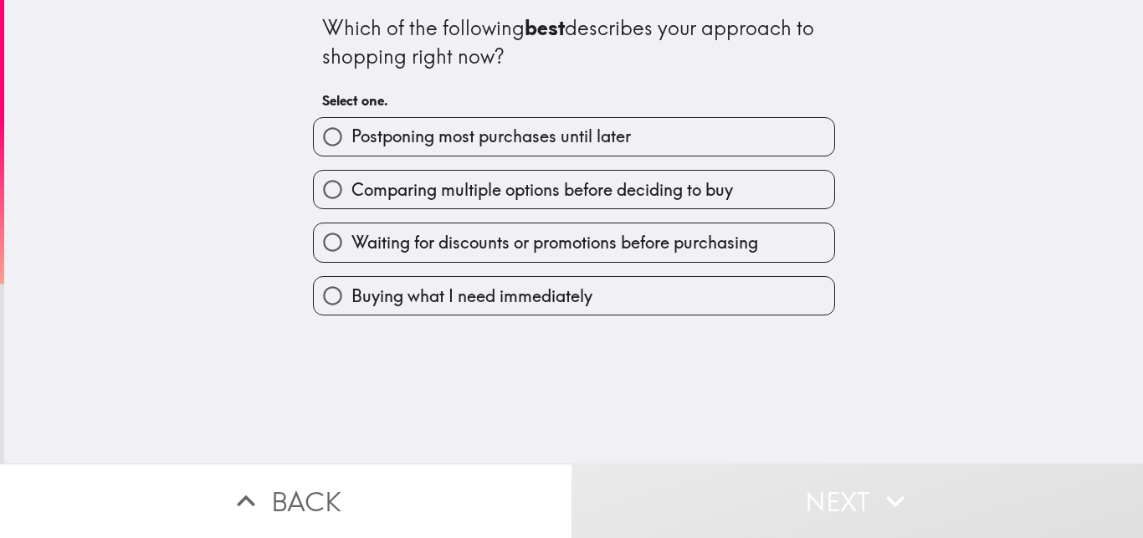
click at [515, 147] on span "Postponing most purchases until later" at bounding box center [491, 136] width 280 height 23
click at [351, 147] on input "Postponing most purchases until later" at bounding box center [333, 137] width 38 height 38
radio input "true"
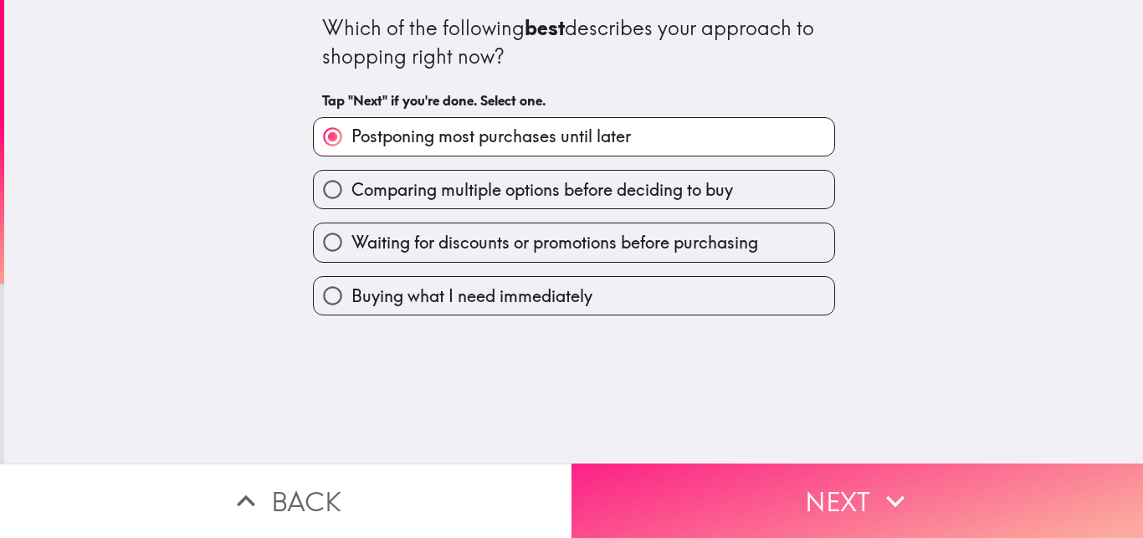
click at [691, 480] on button "Next" at bounding box center [858, 501] width 572 height 74
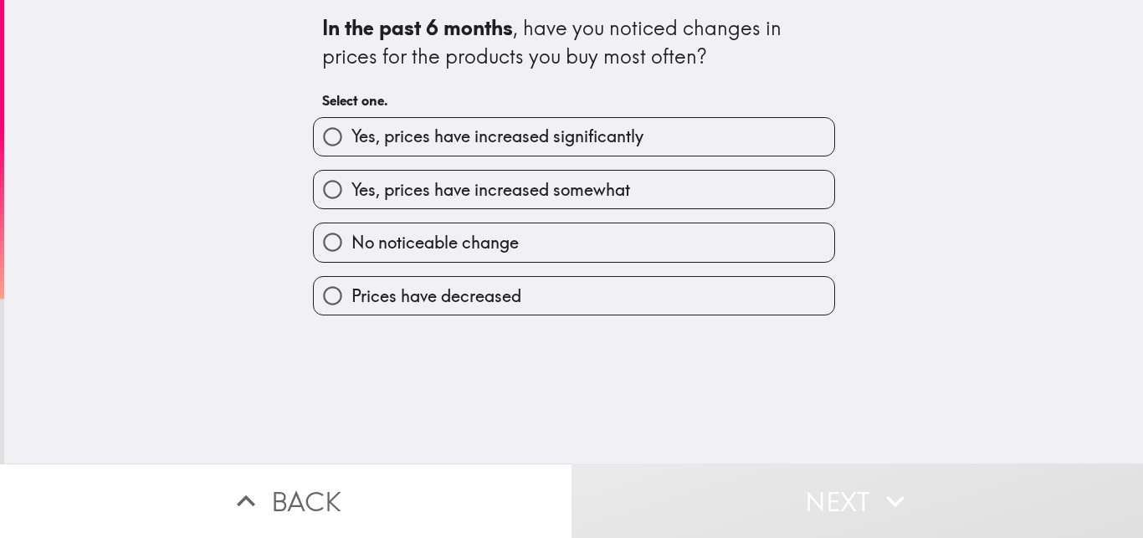
click at [662, 110] on div "Yes, prices have increased significantly" at bounding box center [568, 130] width 536 height 53
click at [628, 147] on span "Yes, prices have increased significantly" at bounding box center [497, 136] width 292 height 23
click at [351, 147] on input "Yes, prices have increased significantly" at bounding box center [333, 137] width 38 height 38
radio input "true"
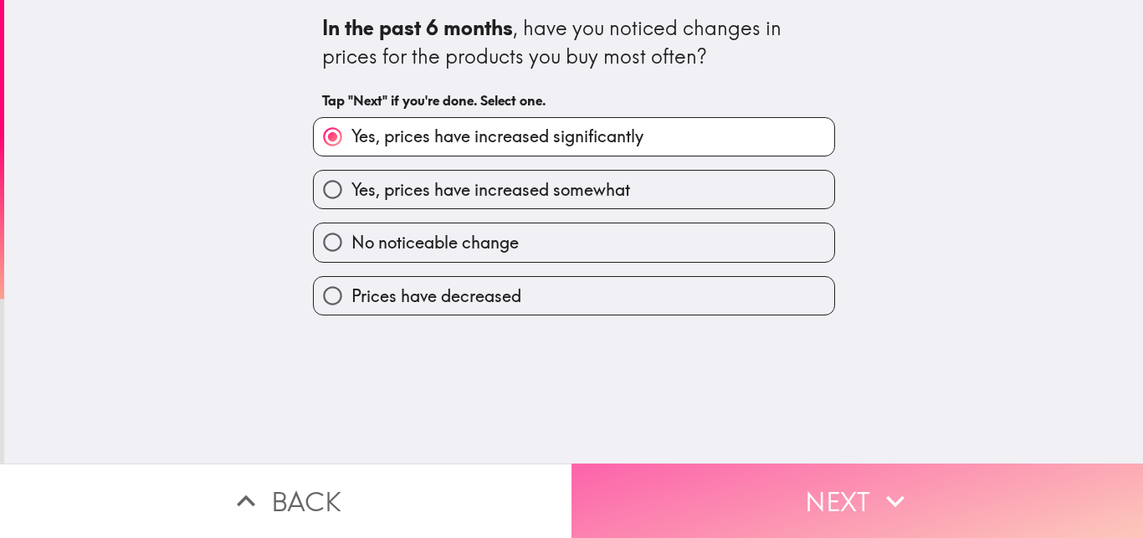
click at [738, 480] on button "Next" at bounding box center [858, 501] width 572 height 74
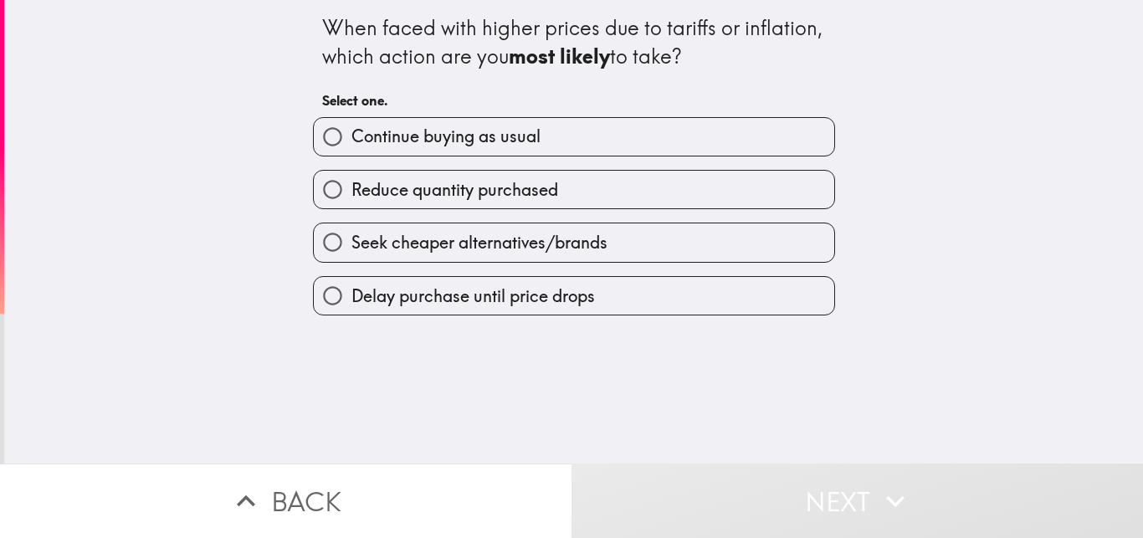
click at [469, 127] on span "Continue buying as usual" at bounding box center [445, 136] width 189 height 23
click at [351, 127] on input "Continue buying as usual" at bounding box center [333, 137] width 38 height 38
radio input "true"
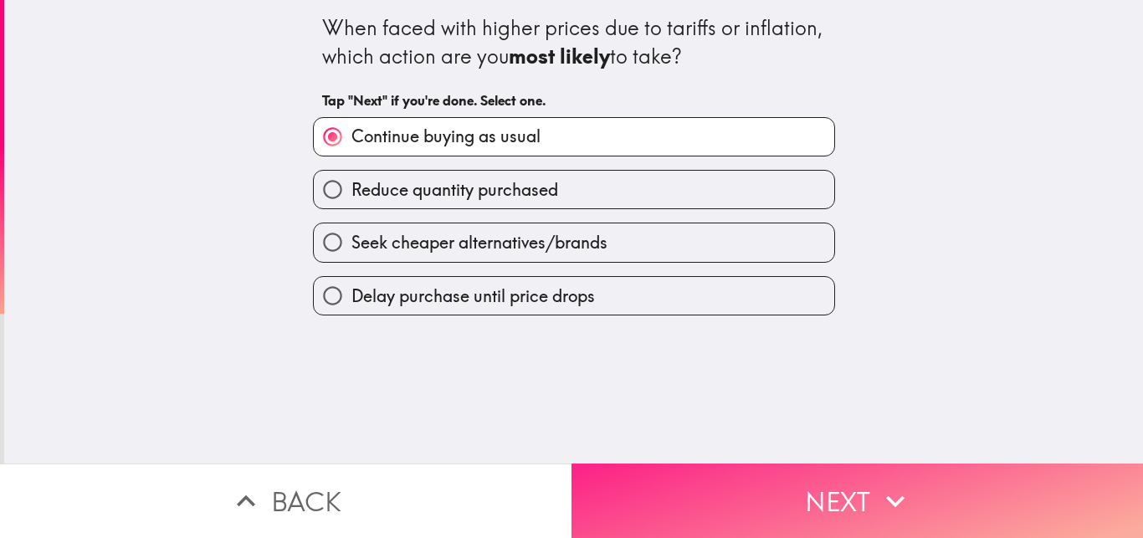
click at [695, 497] on button "Next" at bounding box center [858, 501] width 572 height 74
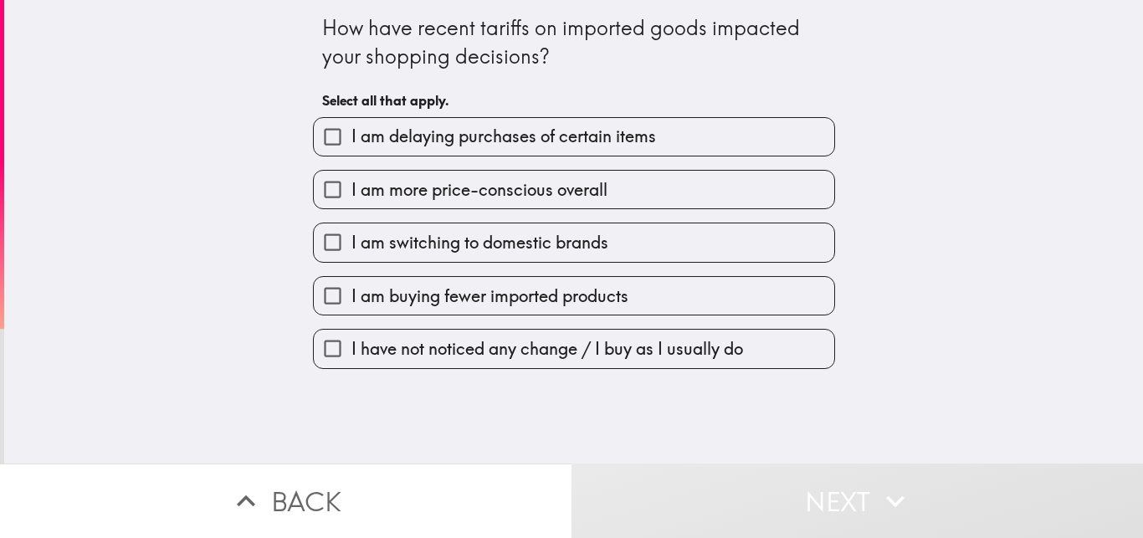
click at [521, 133] on span "I am delaying purchases of certain items" at bounding box center [503, 136] width 305 height 23
click at [351, 133] on input "I am delaying purchases of certain items" at bounding box center [333, 137] width 38 height 38
checkbox input "true"
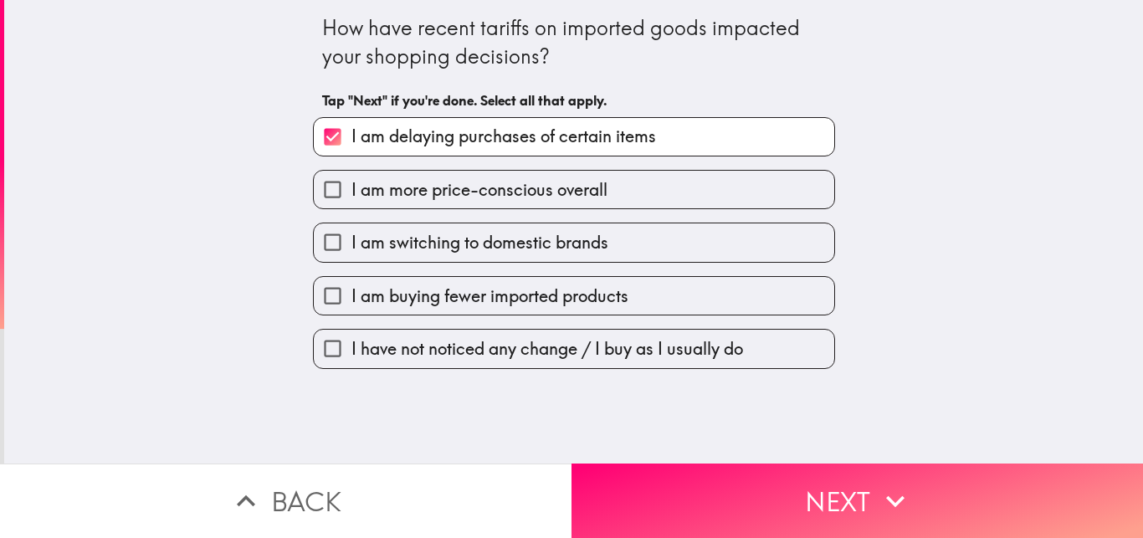
click at [520, 167] on div "I am more price-conscious overall" at bounding box center [568, 182] width 536 height 53
click at [536, 306] on span "I am buying fewer imported products" at bounding box center [489, 296] width 277 height 23
click at [351, 306] on input "I am buying fewer imported products" at bounding box center [333, 296] width 38 height 38
checkbox input "true"
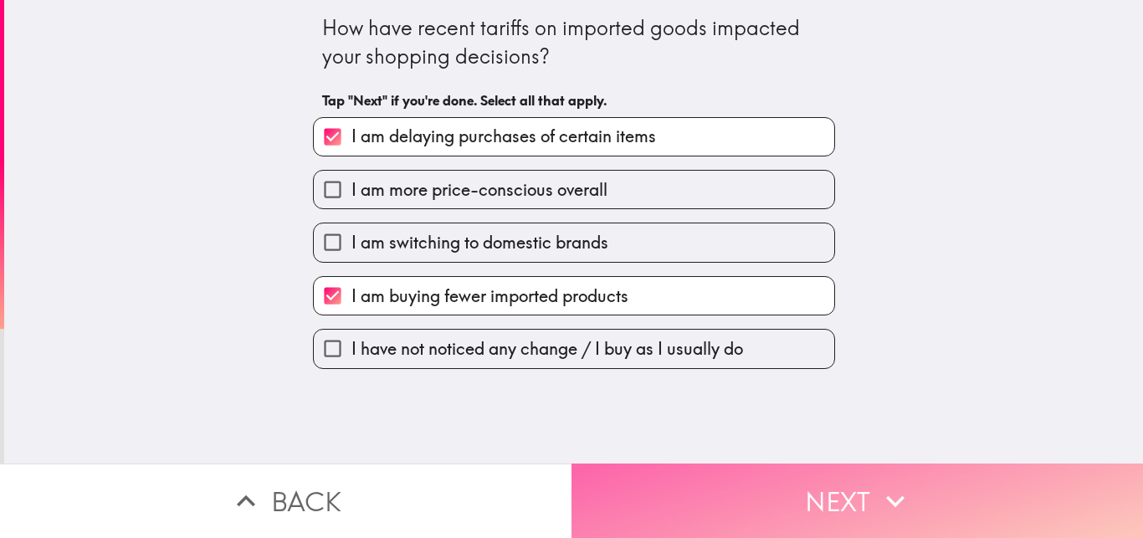
click at [608, 495] on button "Next" at bounding box center [858, 501] width 572 height 74
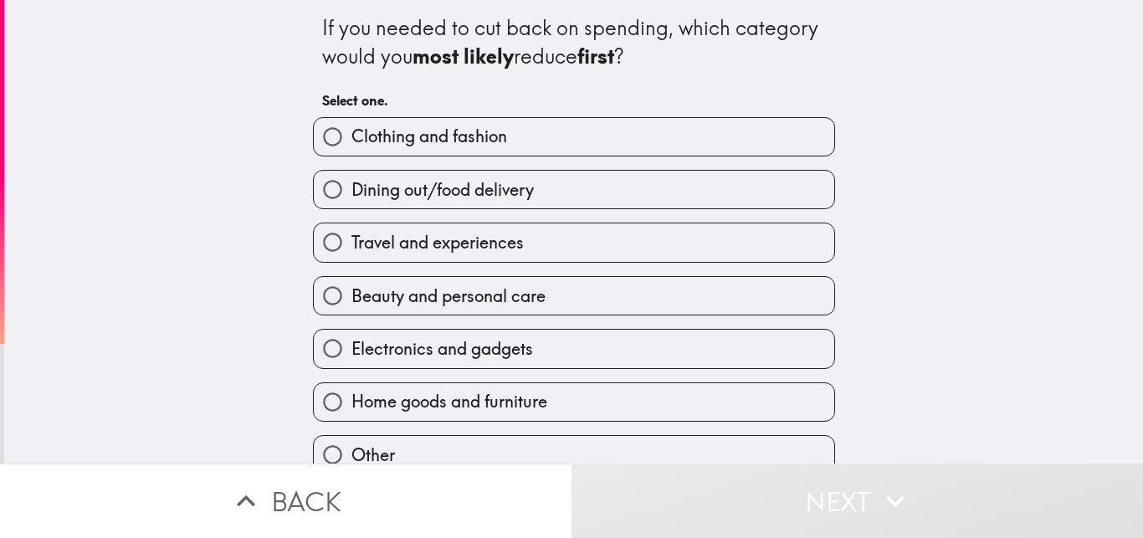
click at [511, 141] on label "Clothing and fashion" at bounding box center [574, 137] width 521 height 38
click at [351, 141] on input "Clothing and fashion" at bounding box center [333, 137] width 38 height 38
radio input "true"
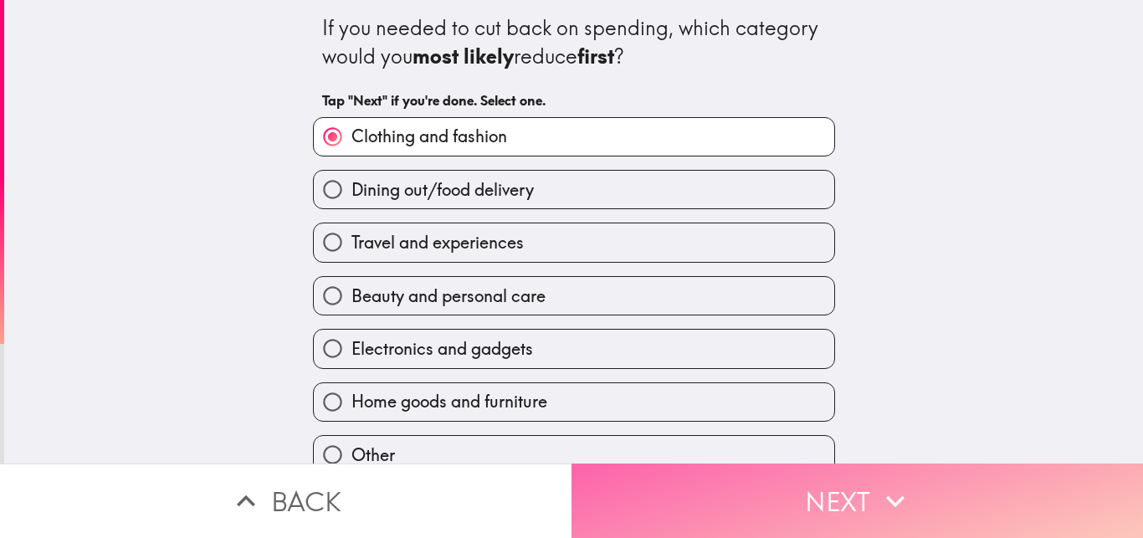
click at [609, 498] on button "Next" at bounding box center [858, 501] width 572 height 74
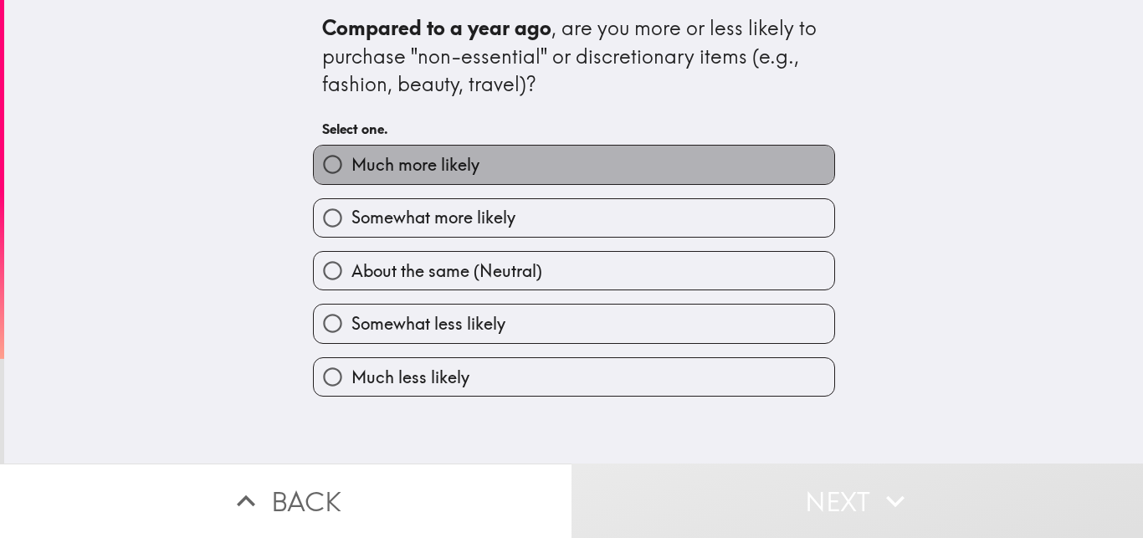
click at [539, 163] on label "Much more likely" at bounding box center [574, 165] width 521 height 38
click at [351, 163] on input "Much more likely" at bounding box center [333, 165] width 38 height 38
radio input "true"
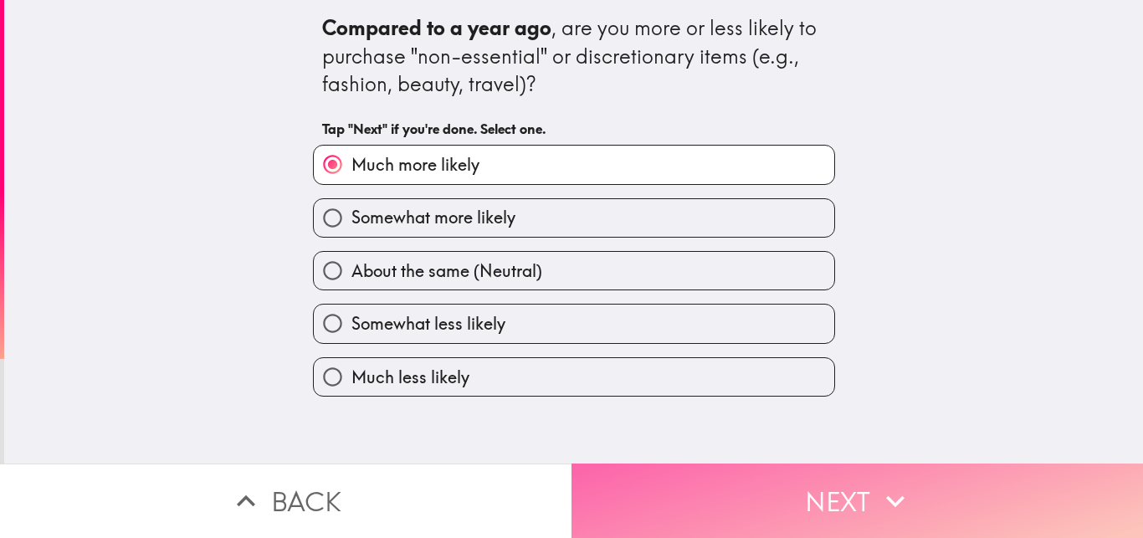
click at [774, 499] on button "Next" at bounding box center [858, 501] width 572 height 74
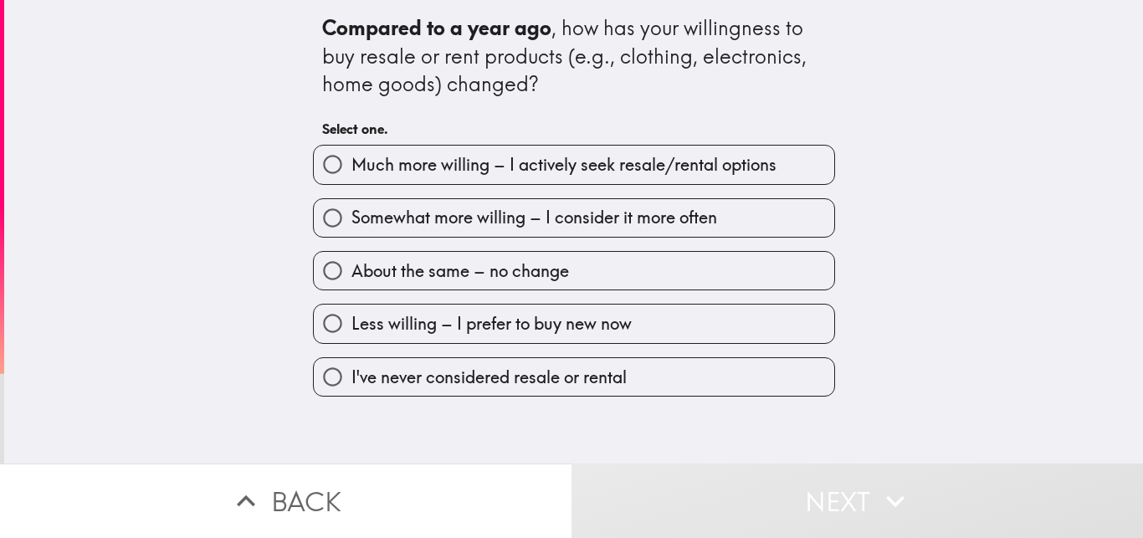
click at [605, 173] on span "Much more willing – I actively seek resale/rental options" at bounding box center [563, 164] width 425 height 23
click at [351, 173] on input "Much more willing – I actively seek resale/rental options" at bounding box center [333, 165] width 38 height 38
radio input "true"
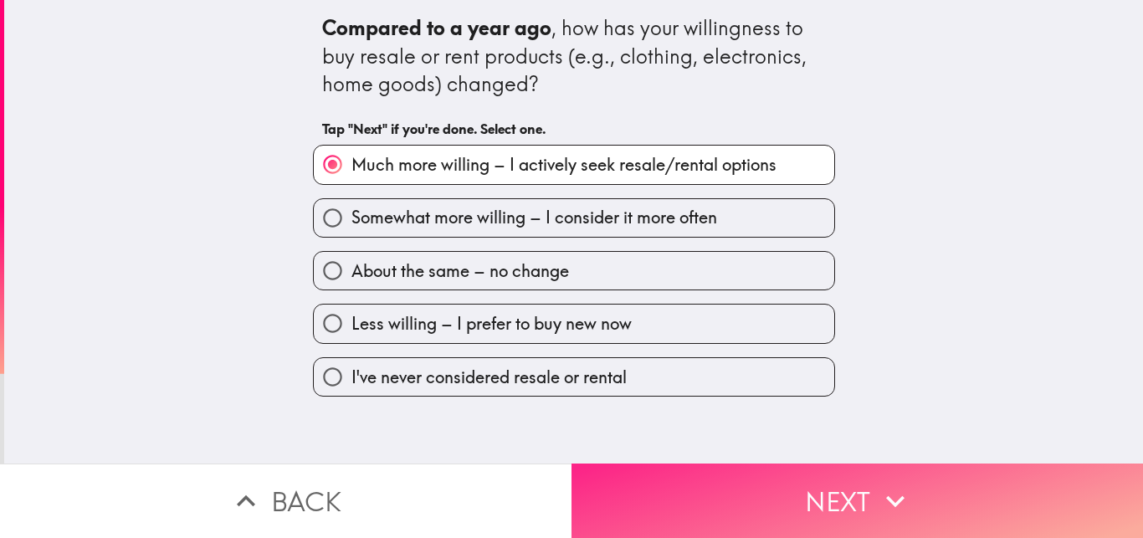
click at [709, 487] on button "Next" at bounding box center [858, 501] width 572 height 74
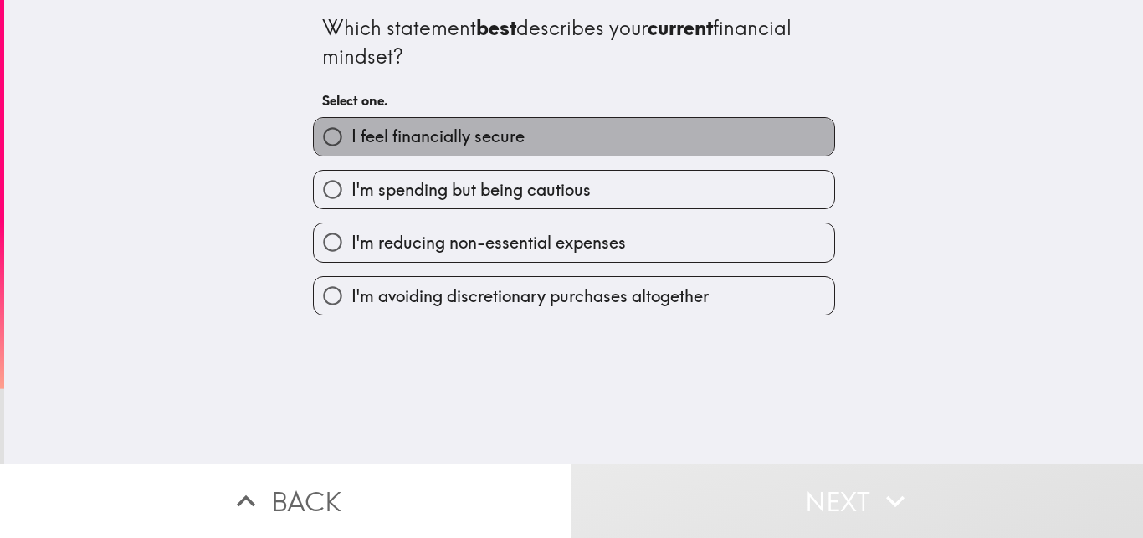
click at [558, 127] on label "I feel financially secure" at bounding box center [574, 137] width 521 height 38
click at [351, 127] on input "I feel financially secure" at bounding box center [333, 137] width 38 height 38
radio input "true"
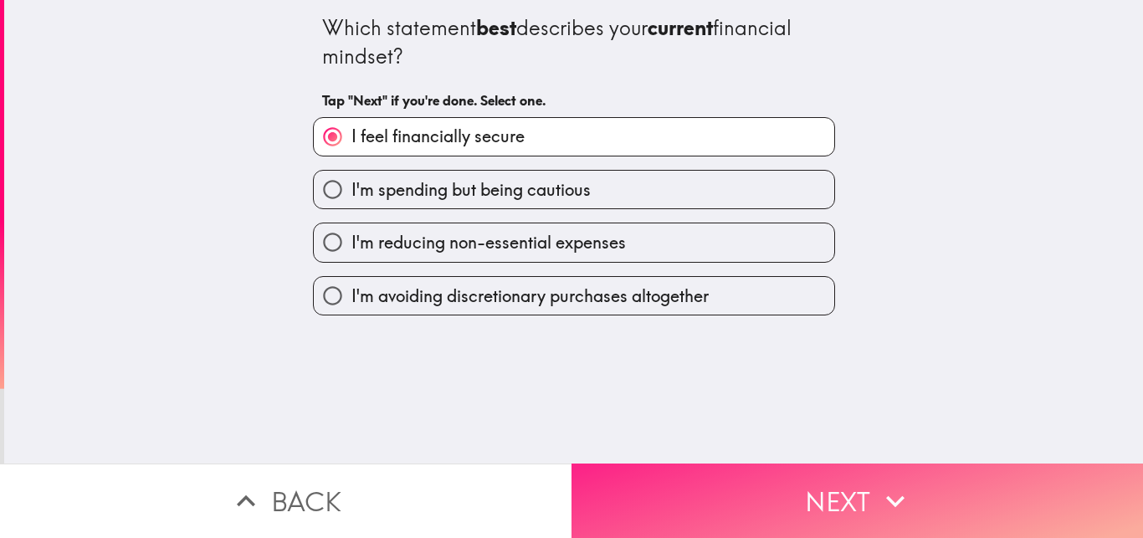
click at [670, 502] on button "Next" at bounding box center [858, 501] width 572 height 74
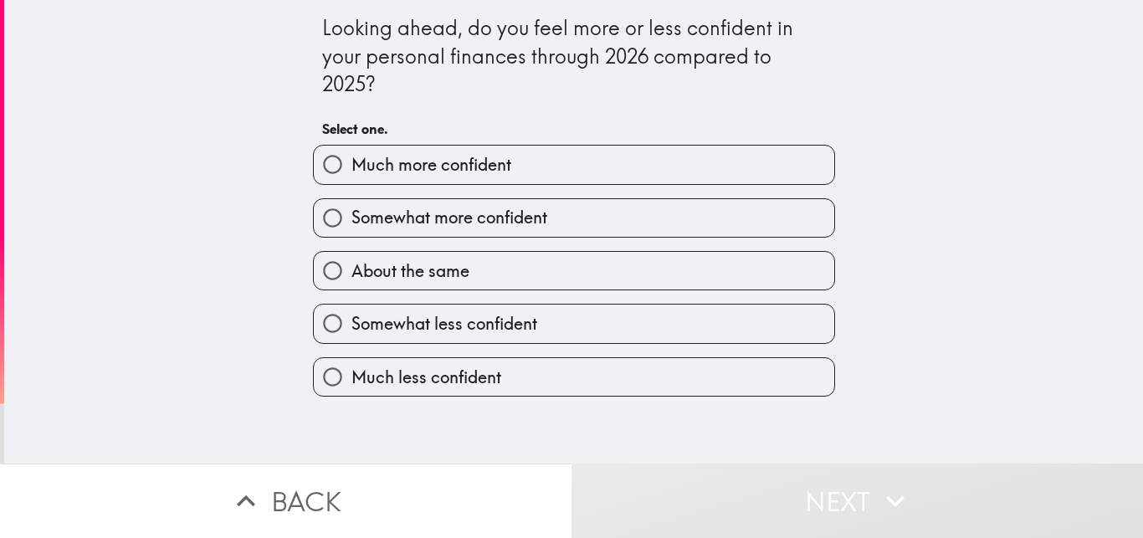
click at [523, 177] on label "Much more confident" at bounding box center [574, 165] width 521 height 38
click at [351, 177] on input "Much more confident" at bounding box center [333, 165] width 38 height 38
radio input "true"
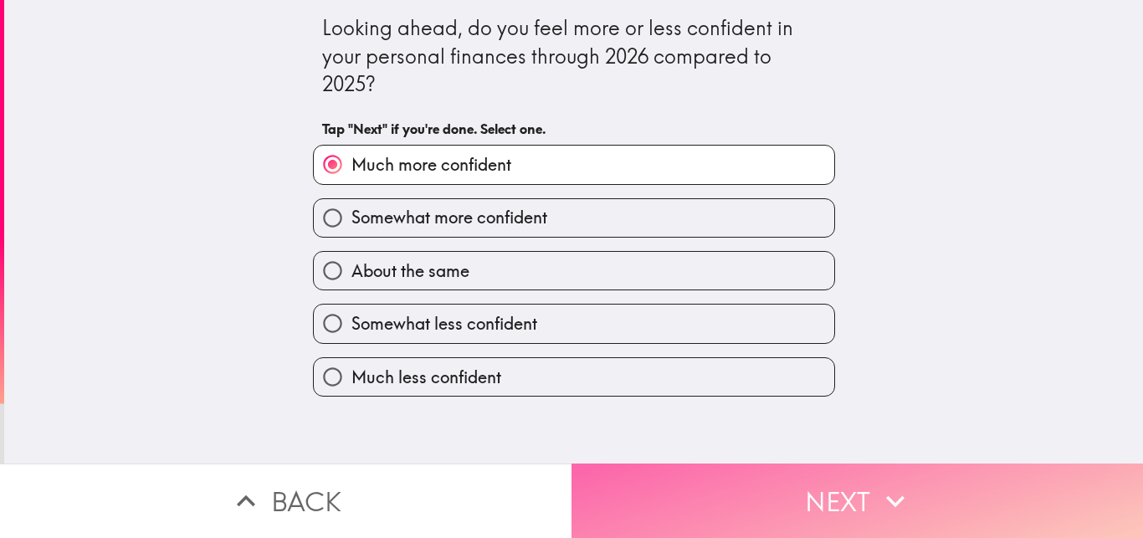
click at [649, 495] on button "Next" at bounding box center [858, 501] width 572 height 74
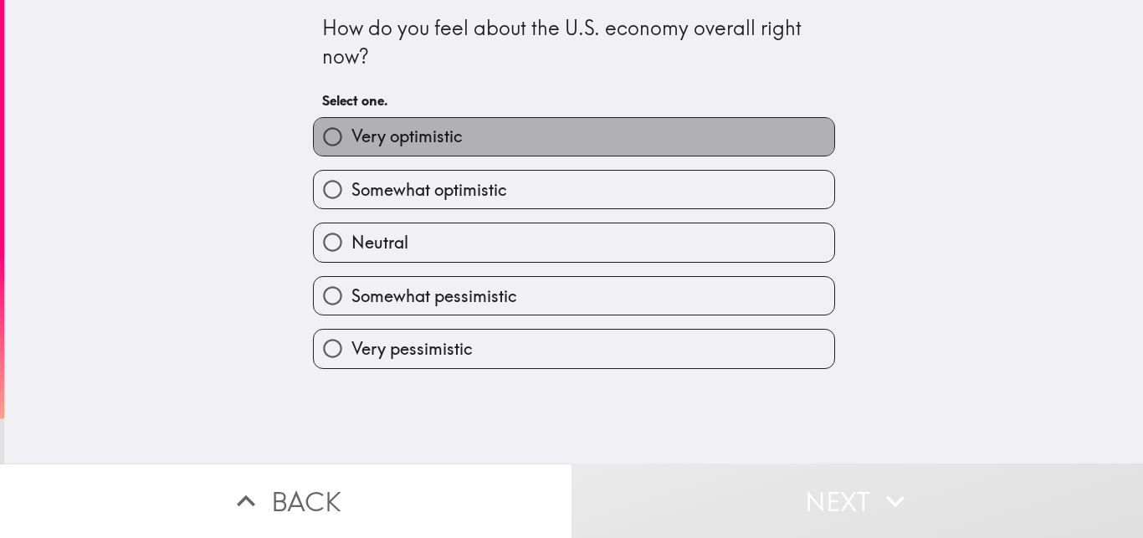
click at [537, 154] on label "Very optimistic" at bounding box center [574, 137] width 521 height 38
click at [351, 154] on input "Very optimistic" at bounding box center [333, 137] width 38 height 38
radio input "true"
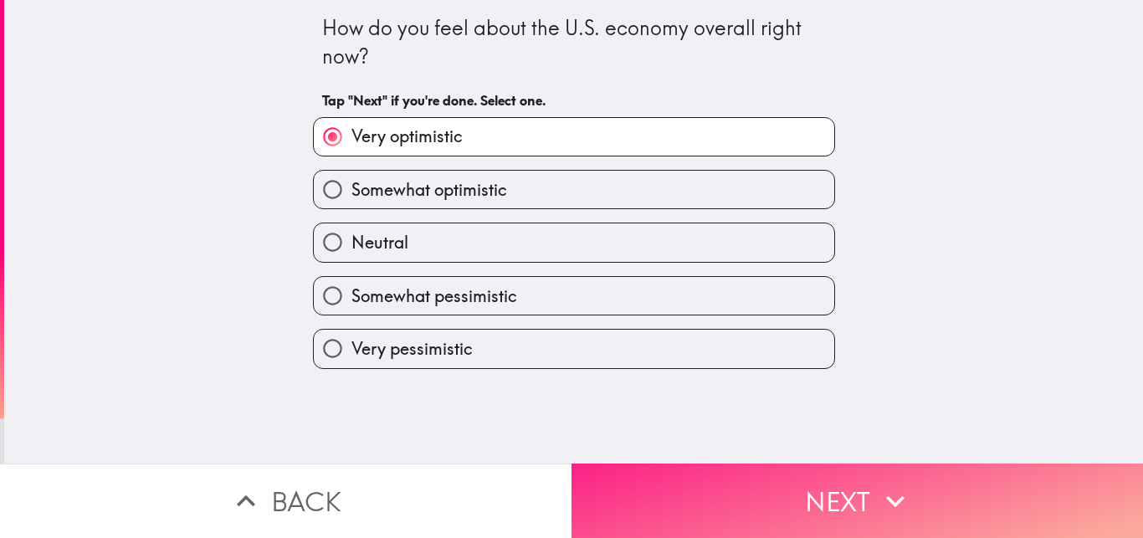
click at [632, 469] on button "Next" at bounding box center [858, 501] width 572 height 74
click at [632, 475] on button "Next" at bounding box center [858, 501] width 572 height 74
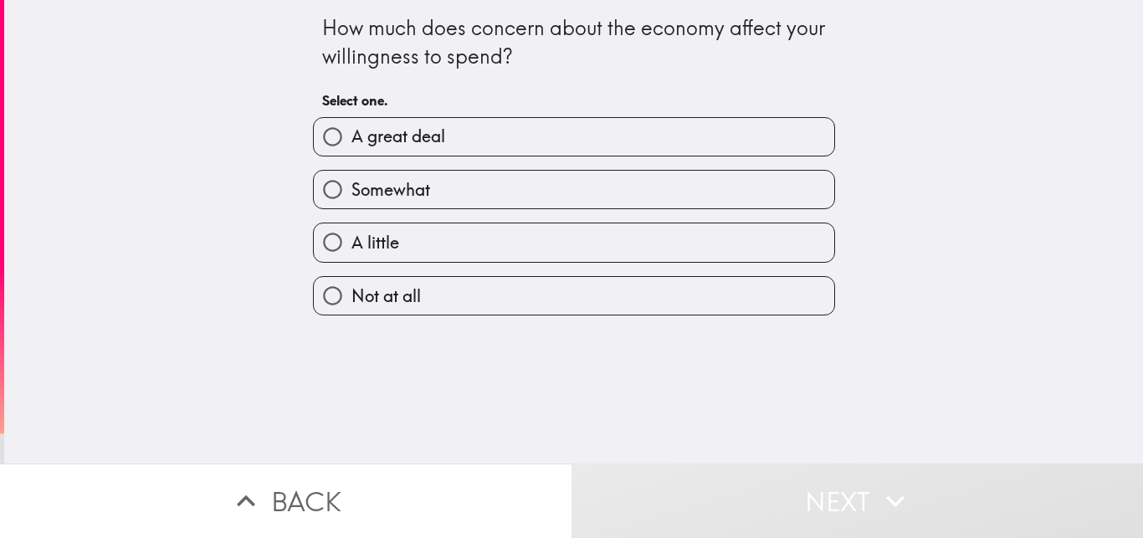
click at [574, 156] on div "A great deal" at bounding box center [574, 136] width 522 height 39
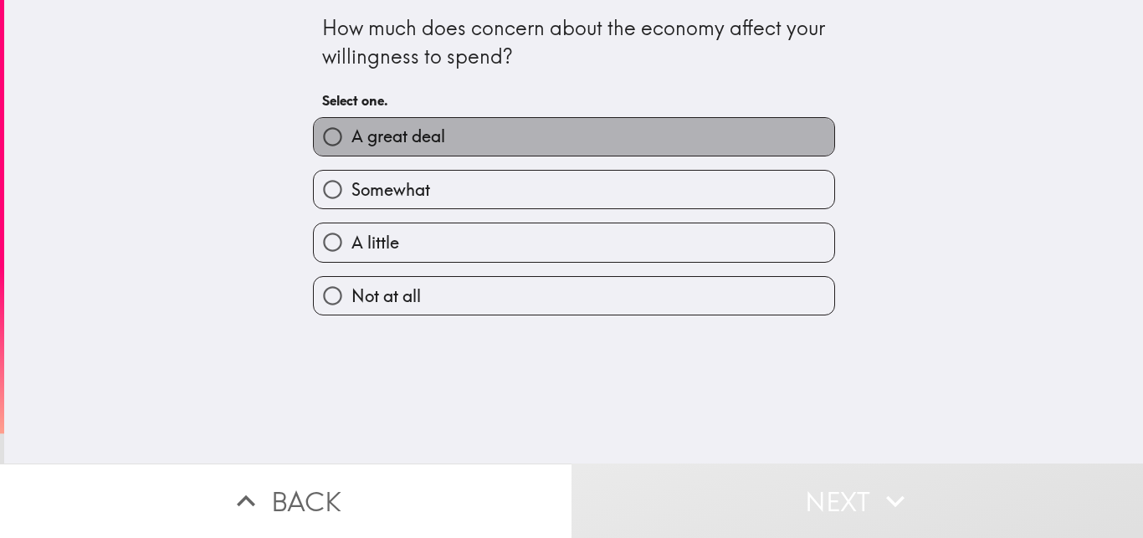
click at [463, 121] on label "A great deal" at bounding box center [574, 137] width 521 height 38
click at [351, 121] on input "A great deal" at bounding box center [333, 137] width 38 height 38
radio input "true"
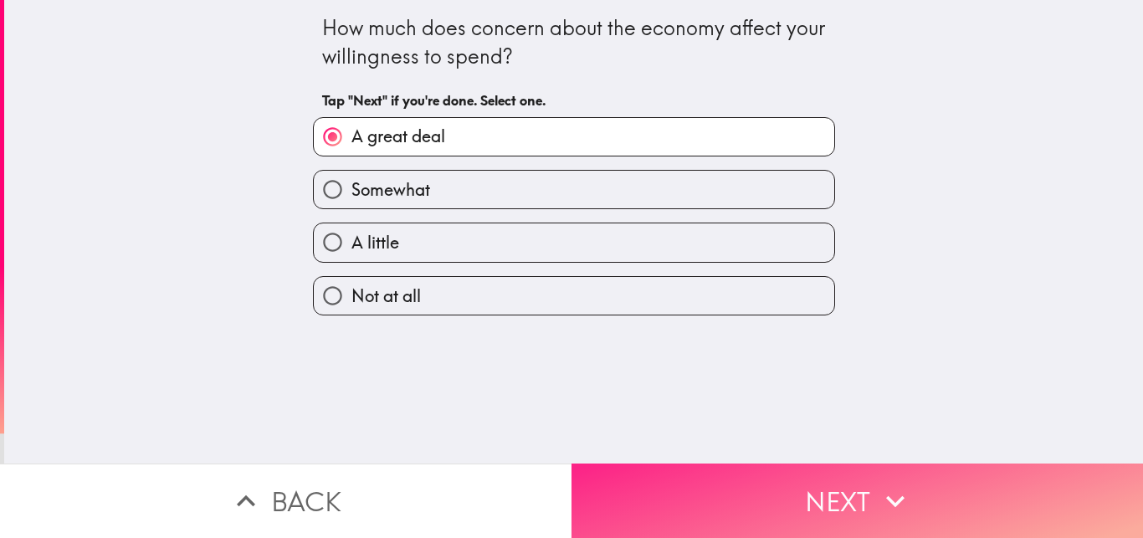
click at [701, 518] on button "Next" at bounding box center [858, 501] width 572 height 74
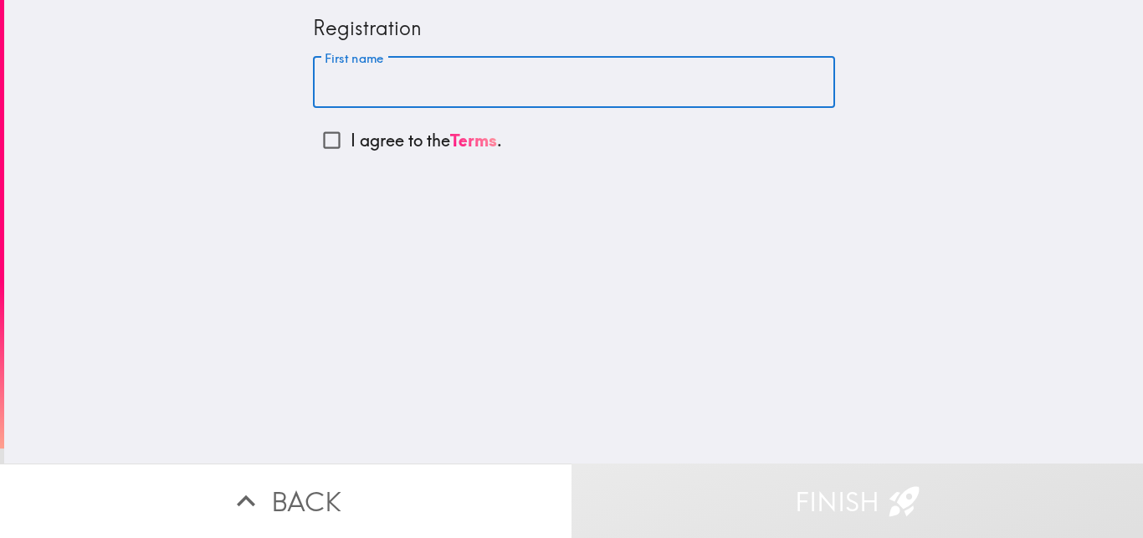
click at [482, 90] on input "First name" at bounding box center [574, 83] width 522 height 52
type input "Crystal"
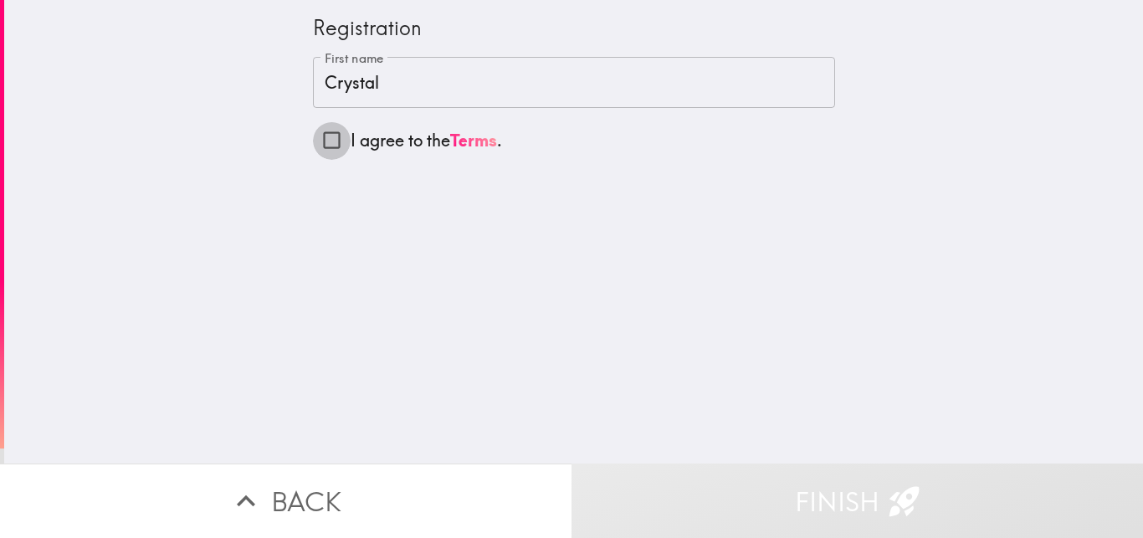
click at [339, 139] on input "I agree to the Terms ." at bounding box center [332, 140] width 38 height 38
checkbox input "true"
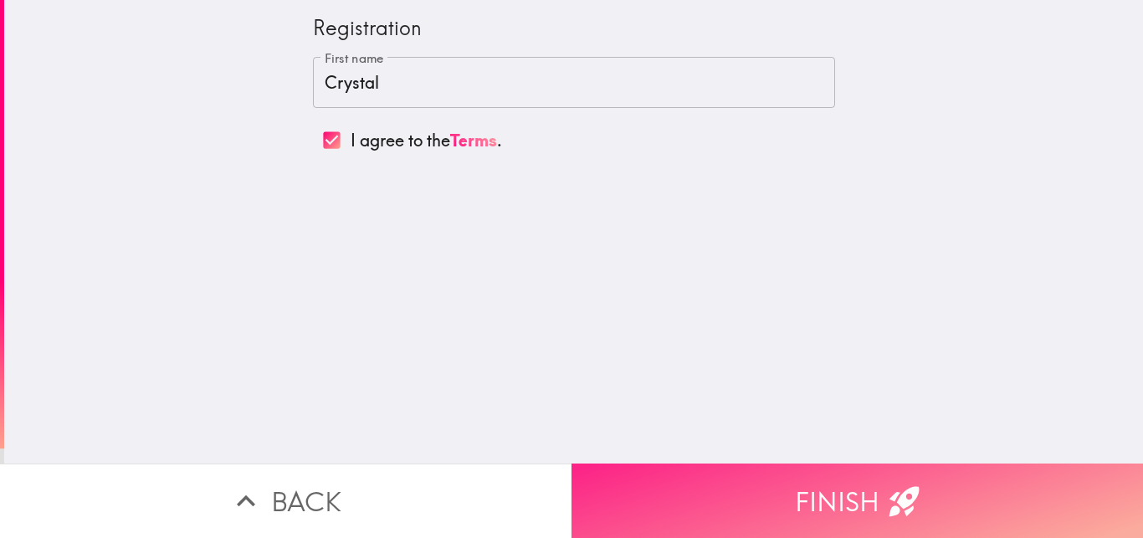
click at [706, 510] on button "Finish" at bounding box center [858, 501] width 572 height 74
